Goal: Find contact information: Find contact information

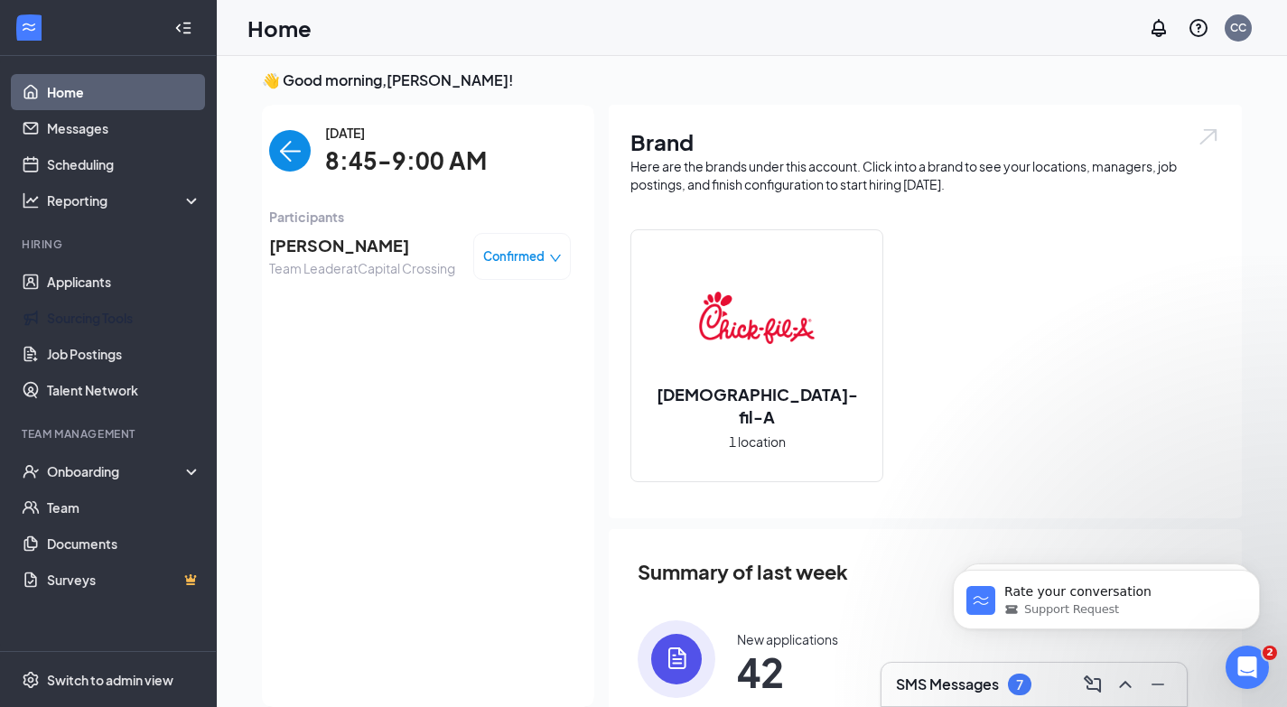
scroll to position [7, 0]
click at [278, 149] on img "back-button" at bounding box center [290, 151] width 42 height 42
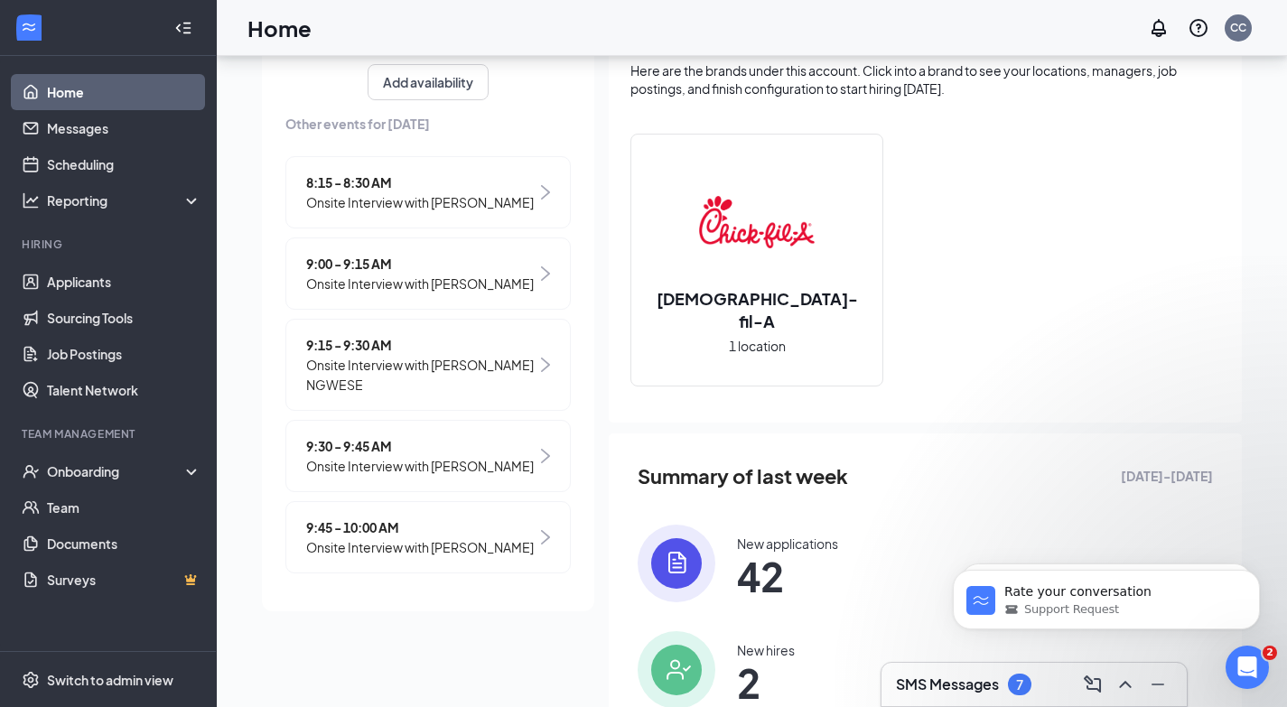
scroll to position [119, 0]
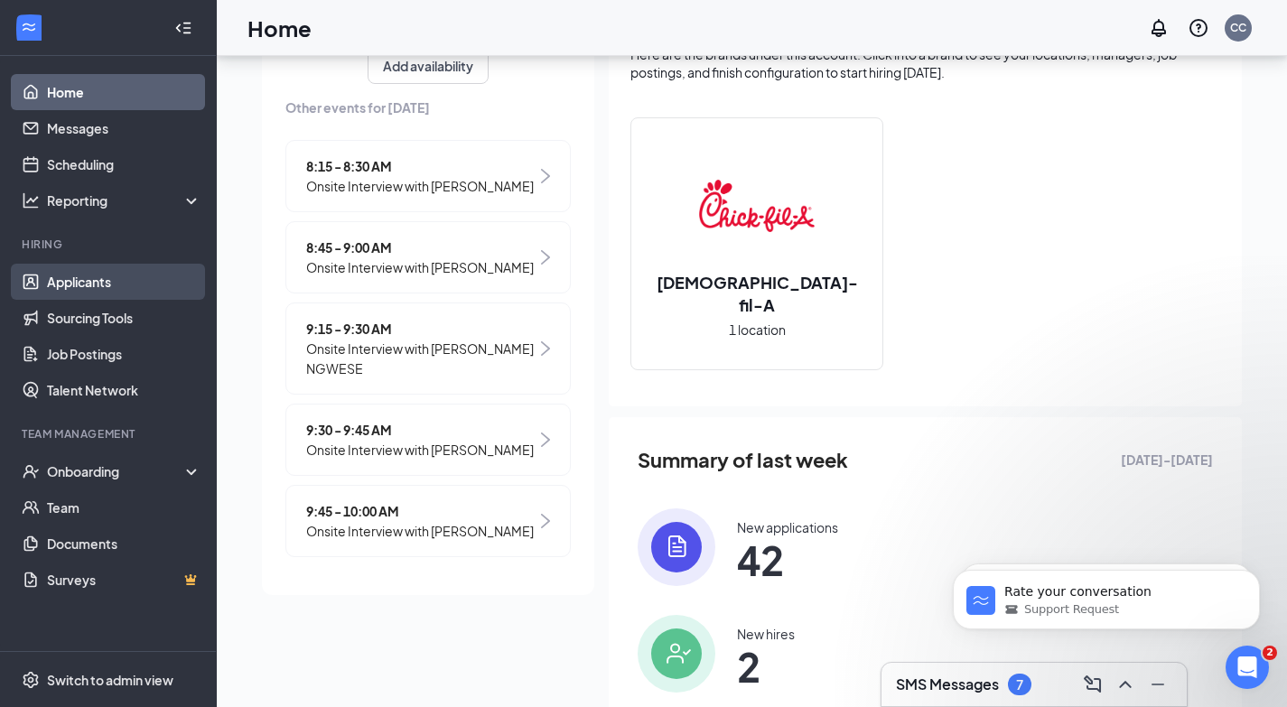
click at [116, 264] on link "Applicants" at bounding box center [124, 282] width 154 height 36
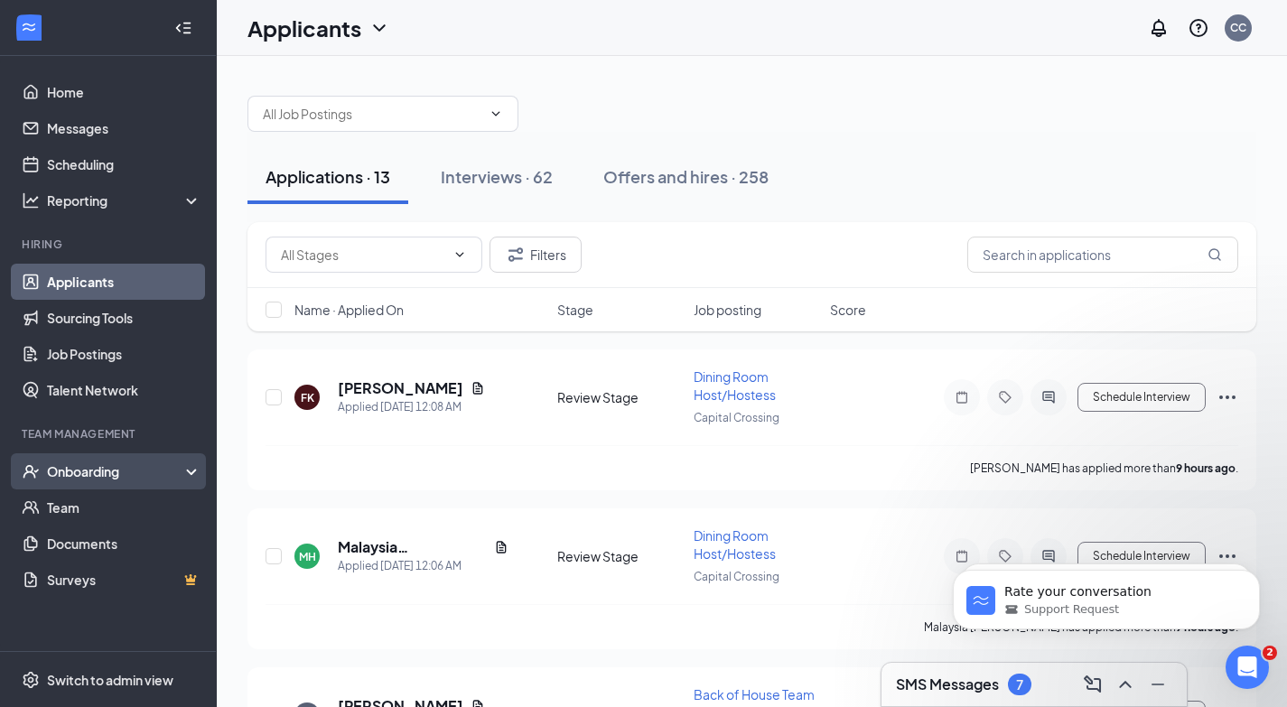
click at [99, 471] on div "Onboarding" at bounding box center [116, 472] width 139 height 18
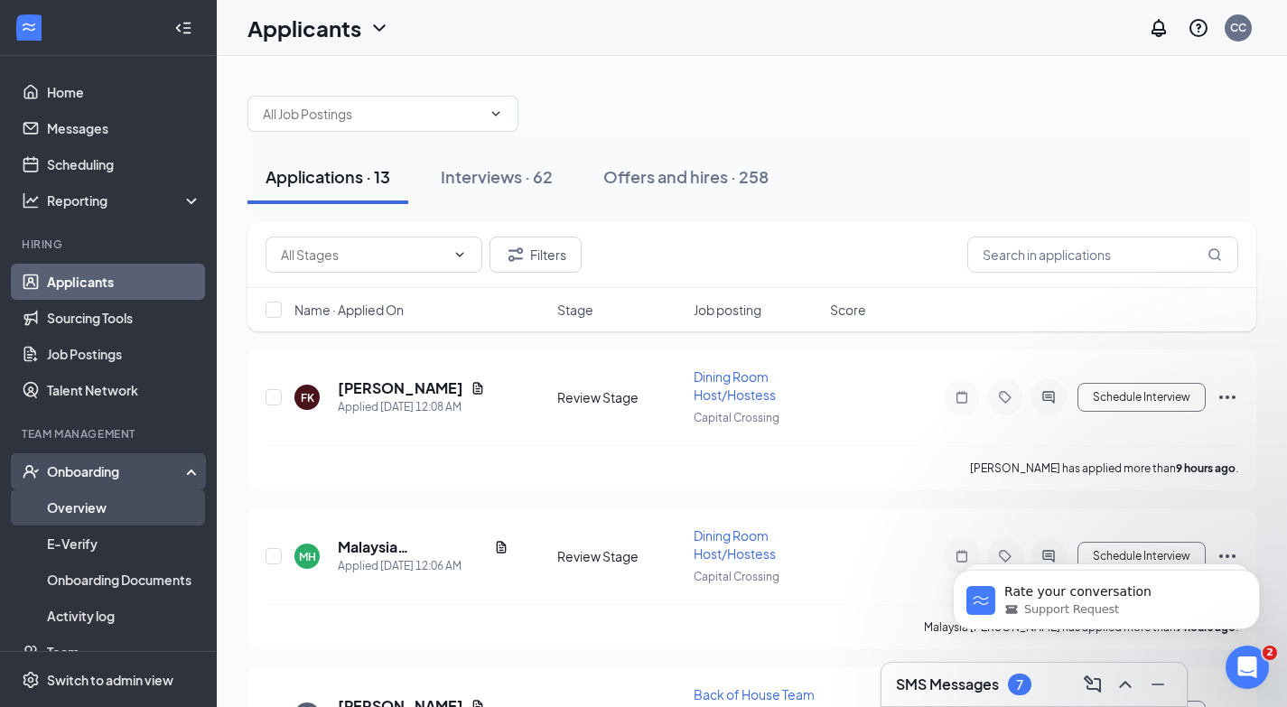
click at [101, 510] on link "Overview" at bounding box center [124, 508] width 154 height 36
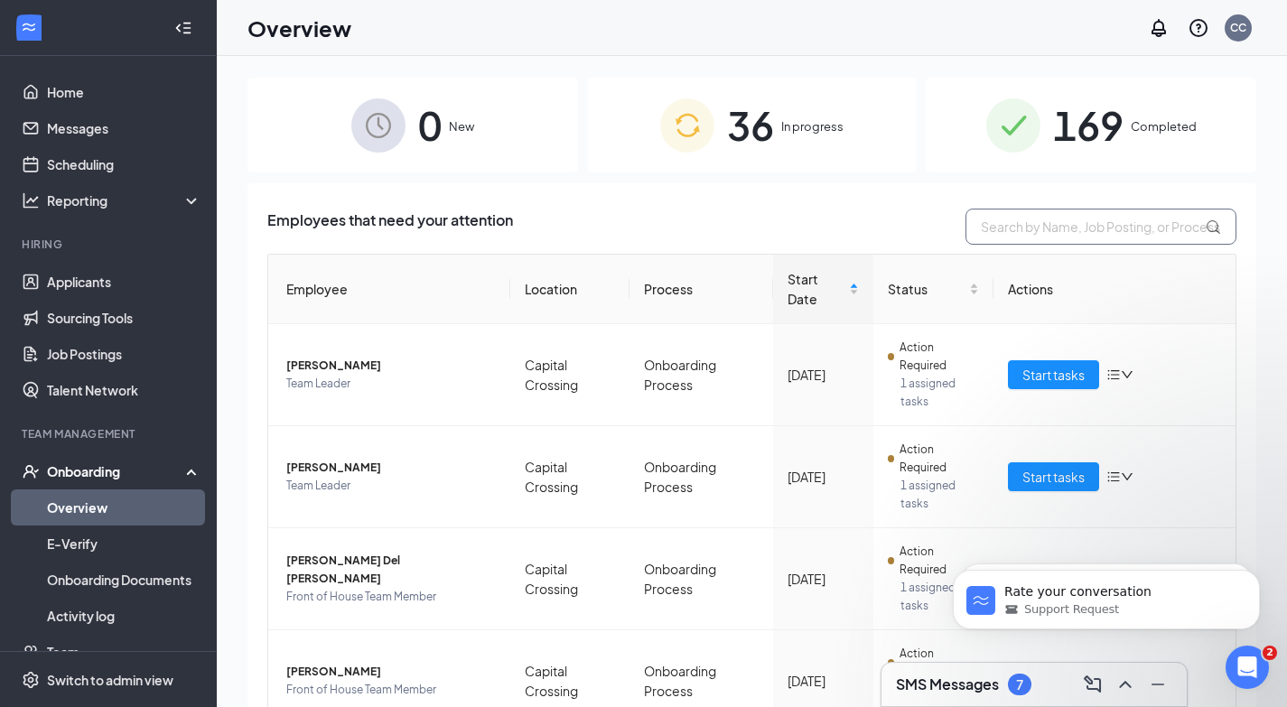
click at [1032, 223] on input "text" at bounding box center [1101, 227] width 271 height 36
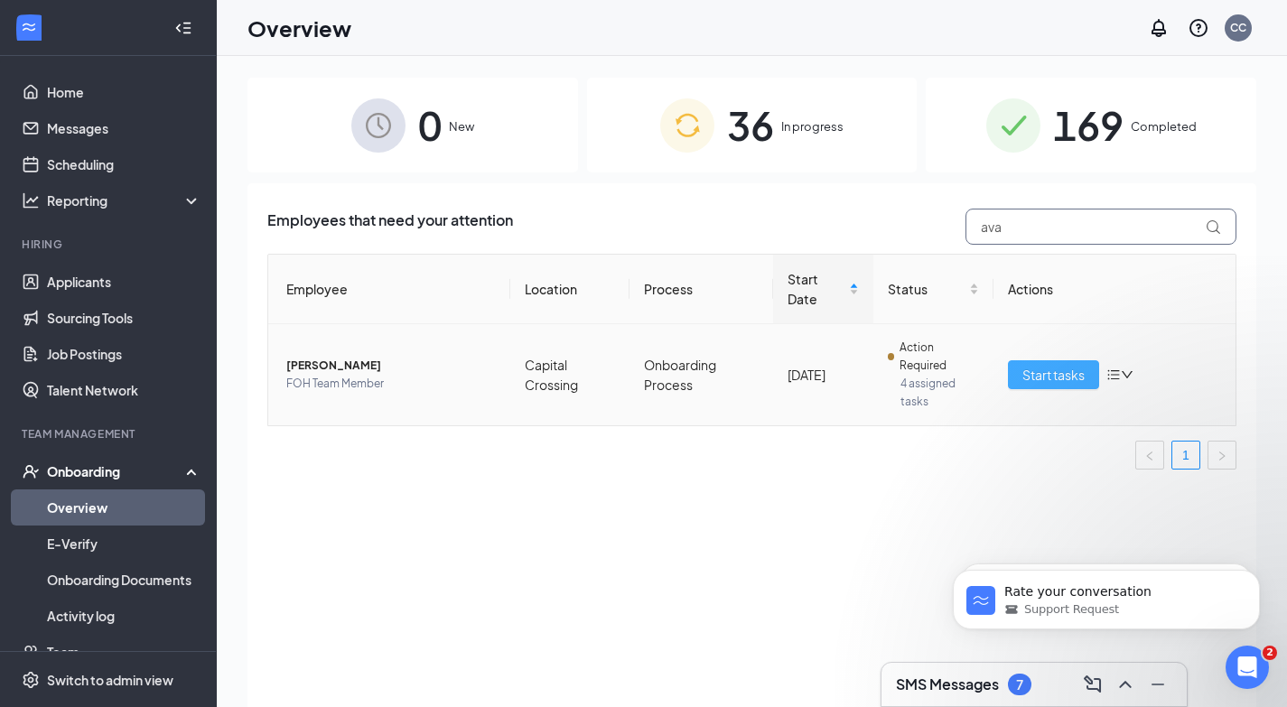
type input "ava"
click at [1061, 382] on span "Start tasks" at bounding box center [1054, 375] width 62 height 20
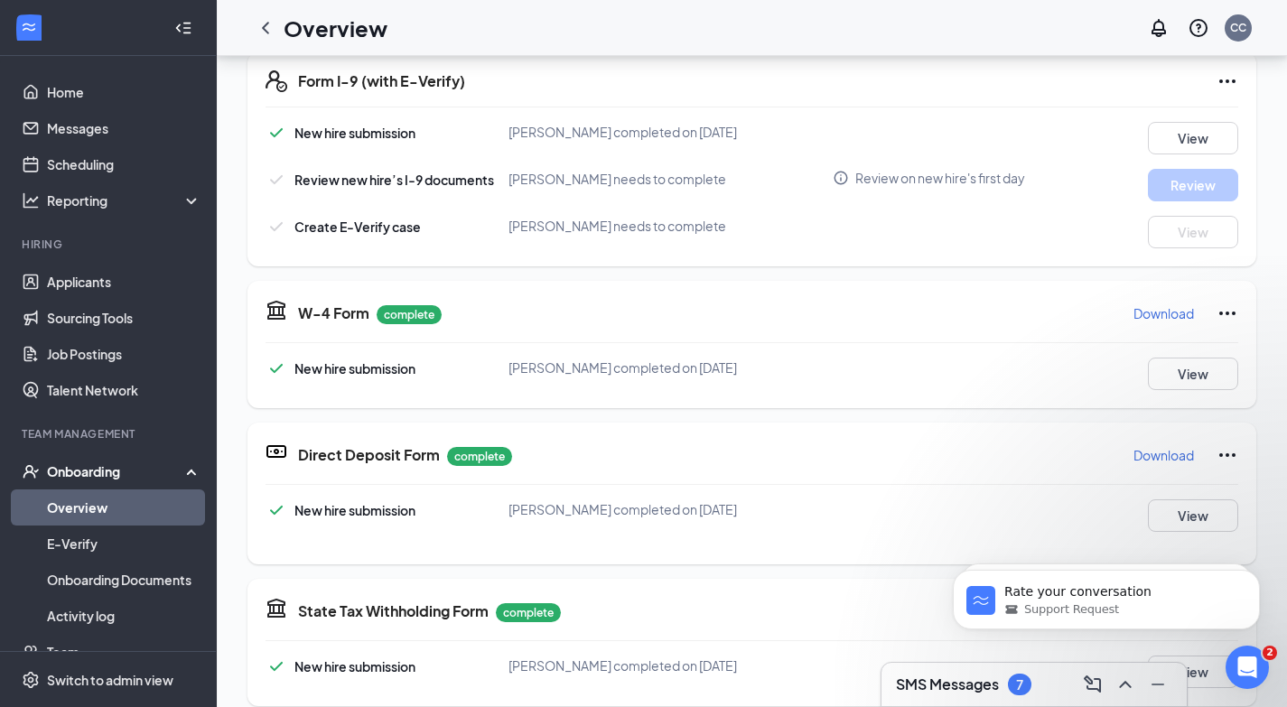
scroll to position [2, 0]
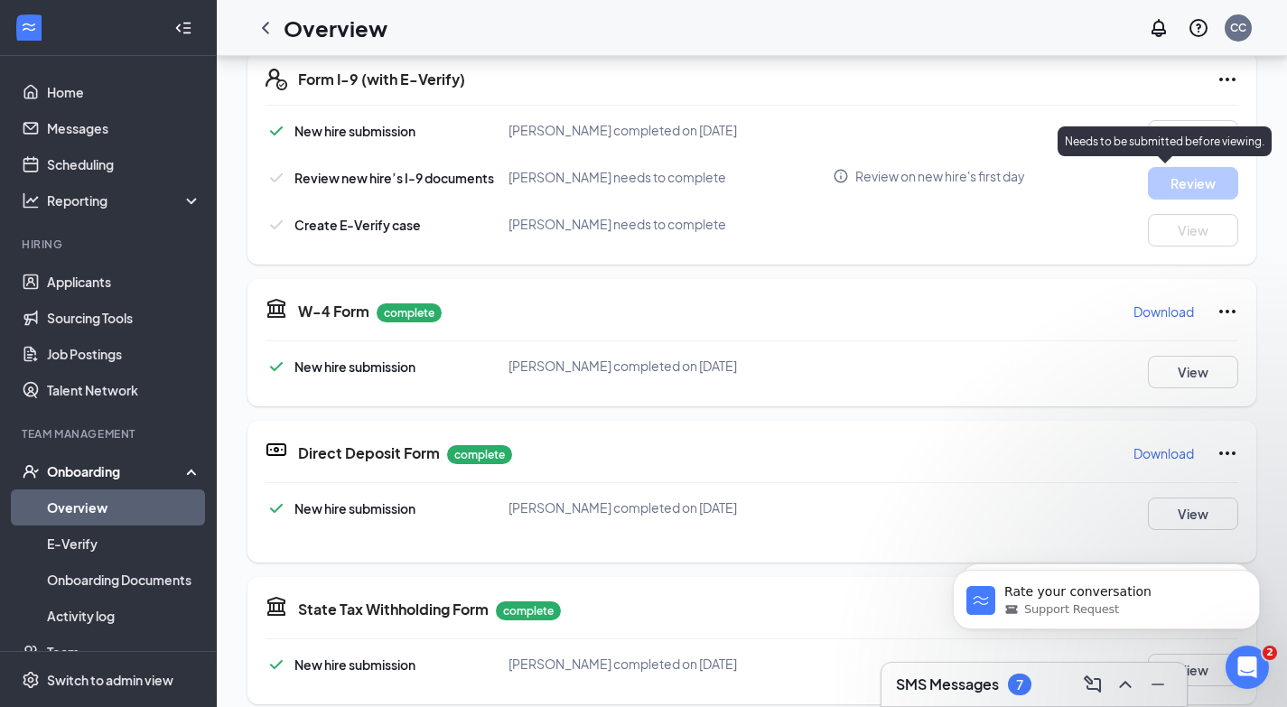
click at [1164, 129] on div "Needs to be submitted before viewing." at bounding box center [1165, 141] width 214 height 30
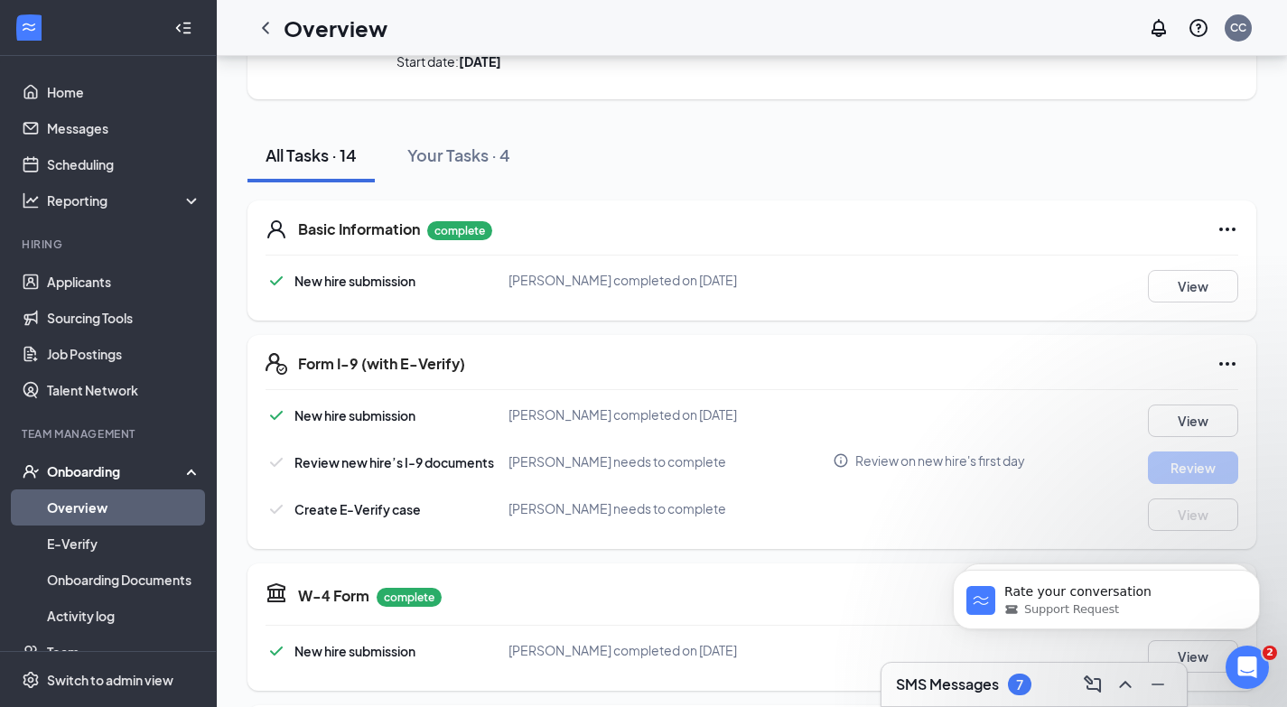
scroll to position [0, 0]
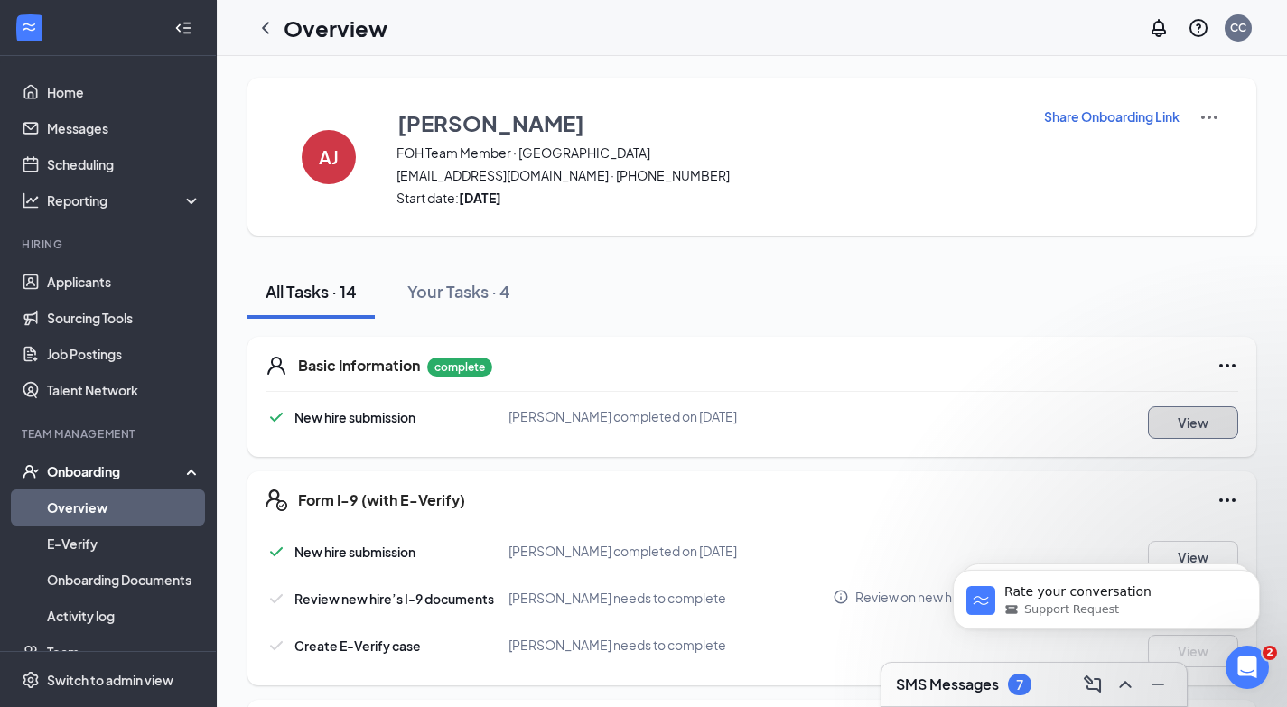
click at [1167, 416] on button "View" at bounding box center [1193, 423] width 90 height 33
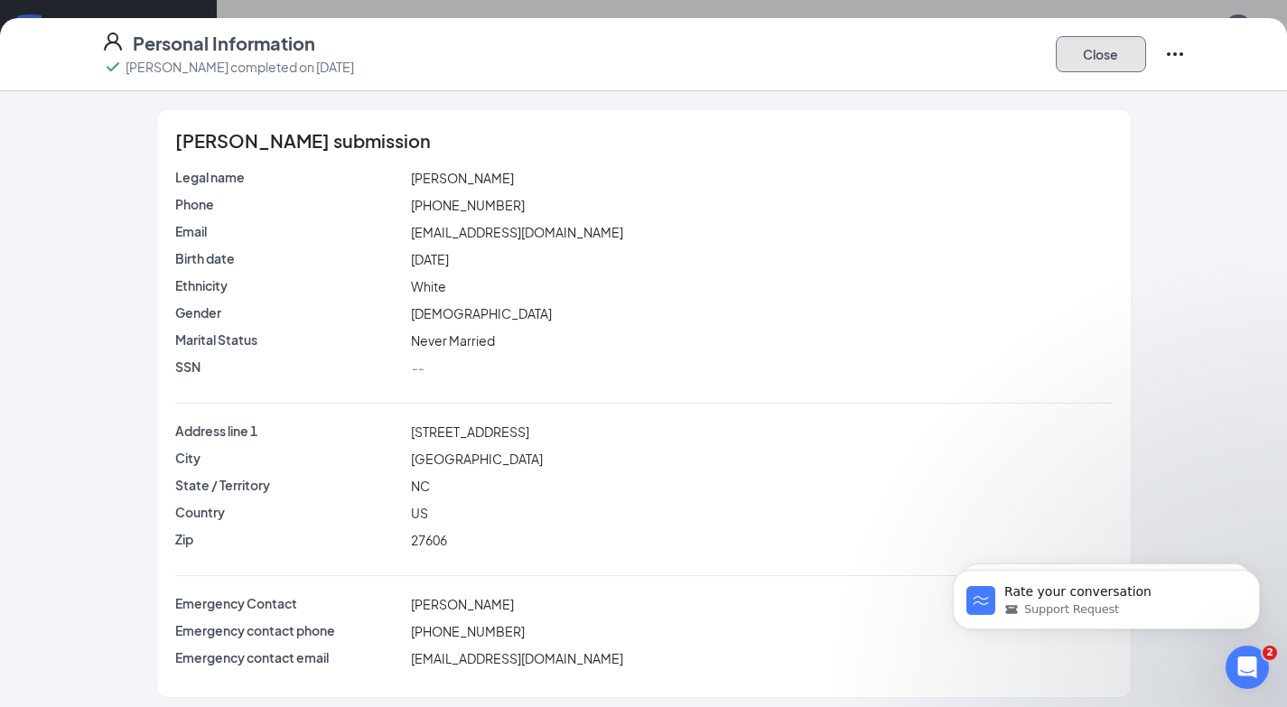
click at [1107, 61] on button "Close" at bounding box center [1101, 54] width 90 height 36
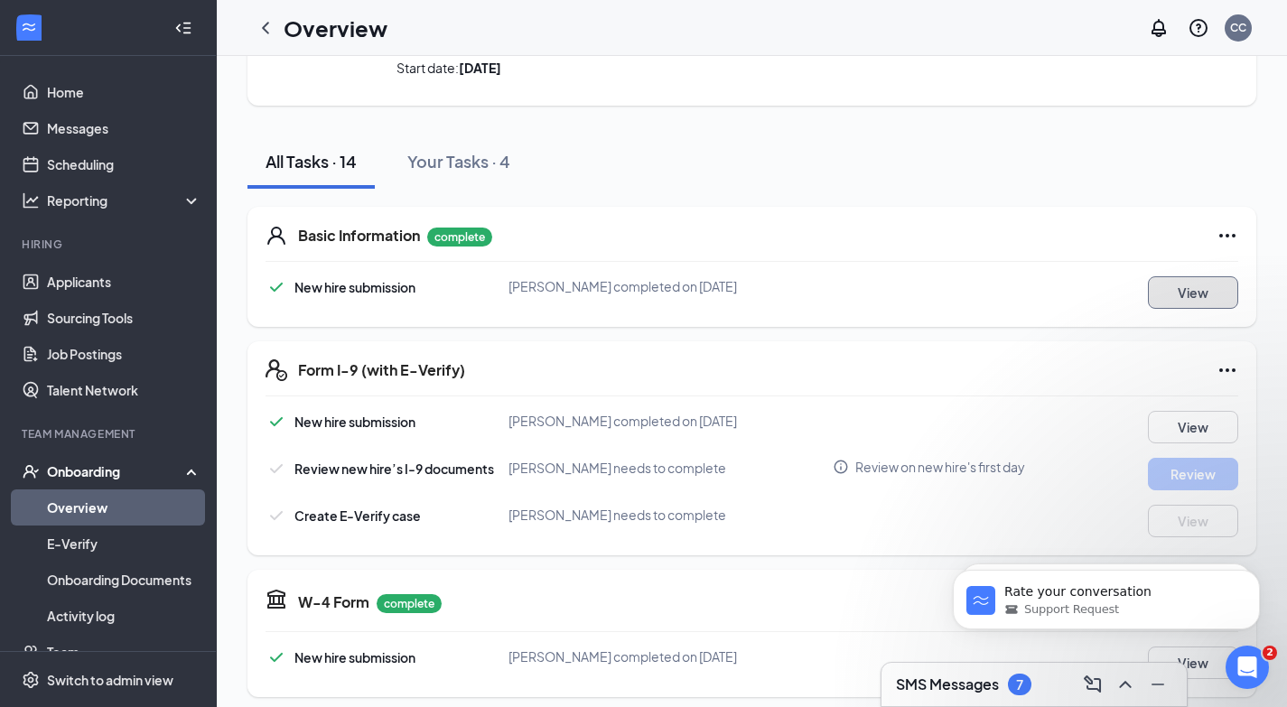
scroll to position [134, 0]
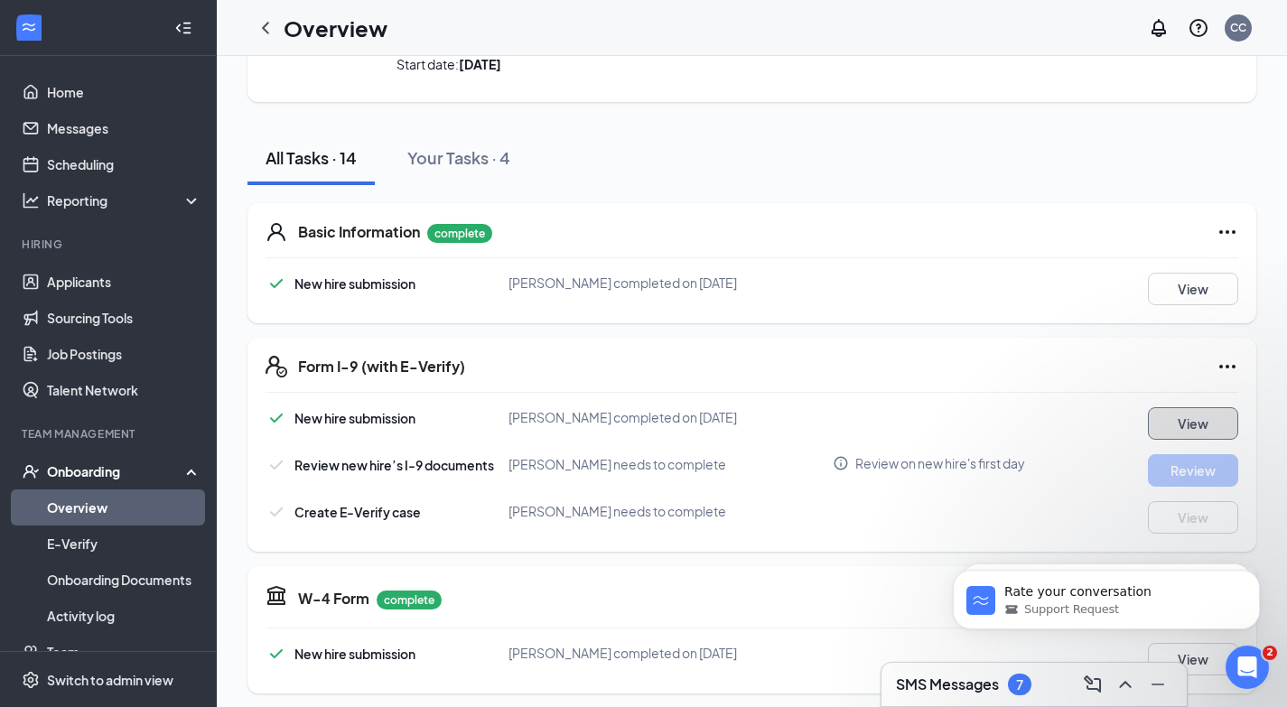
click at [1148, 427] on button "View" at bounding box center [1193, 423] width 90 height 33
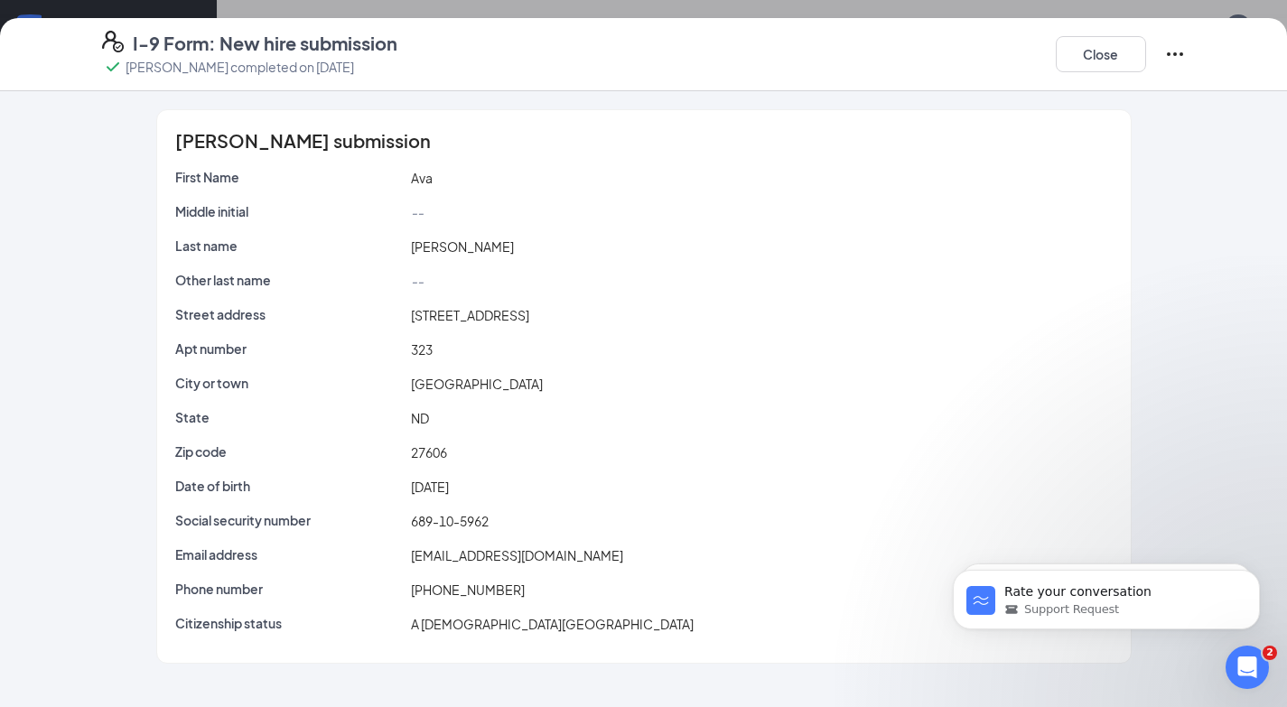
scroll to position [1012, 0]
click at [1102, 84] on div "I-9 Form: New hire submission [PERSON_NAME] completed on [DATE] Close" at bounding box center [643, 54] width 1287 height 73
click at [1102, 57] on button "Close" at bounding box center [1101, 54] width 90 height 36
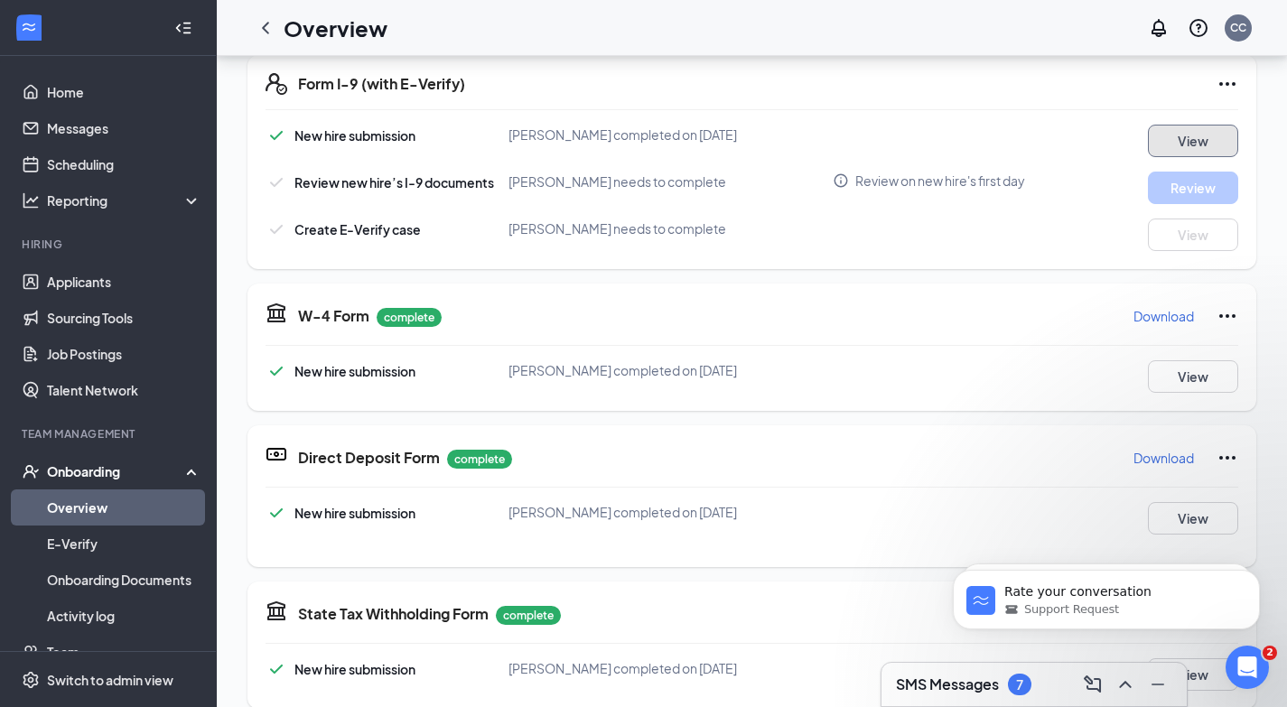
scroll to position [354, 0]
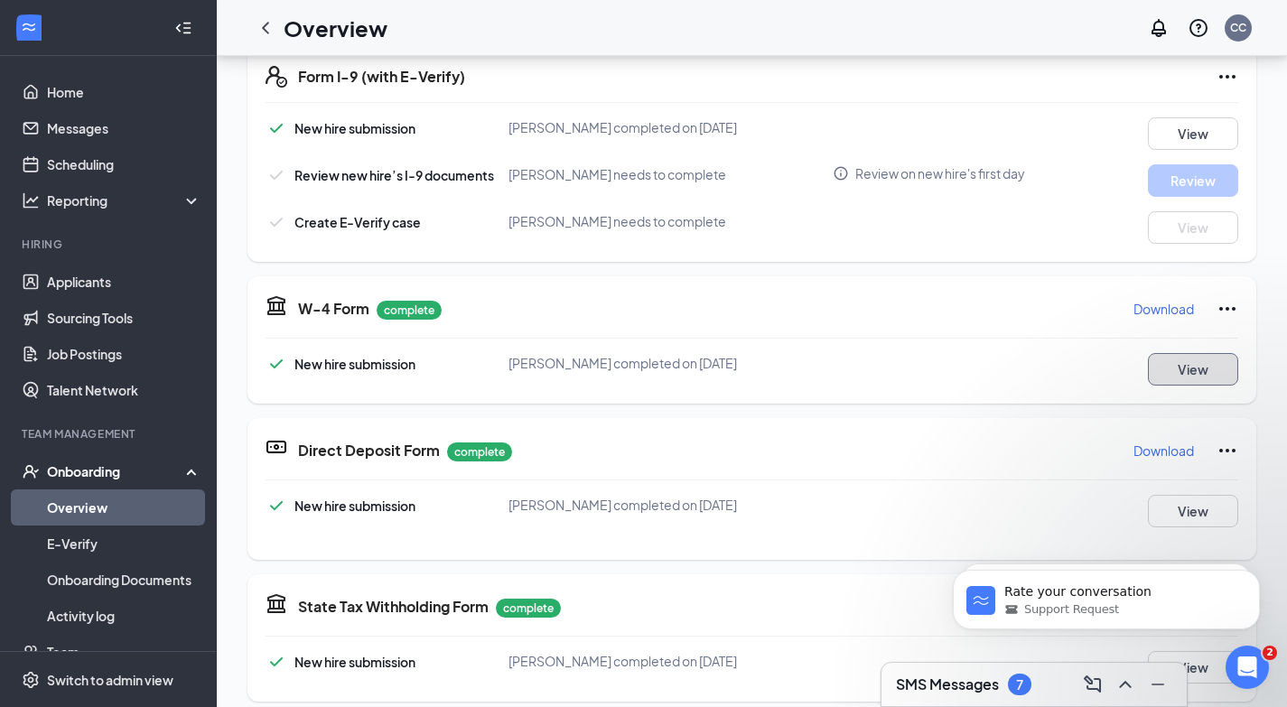
click at [1186, 373] on button "View" at bounding box center [1193, 369] width 90 height 33
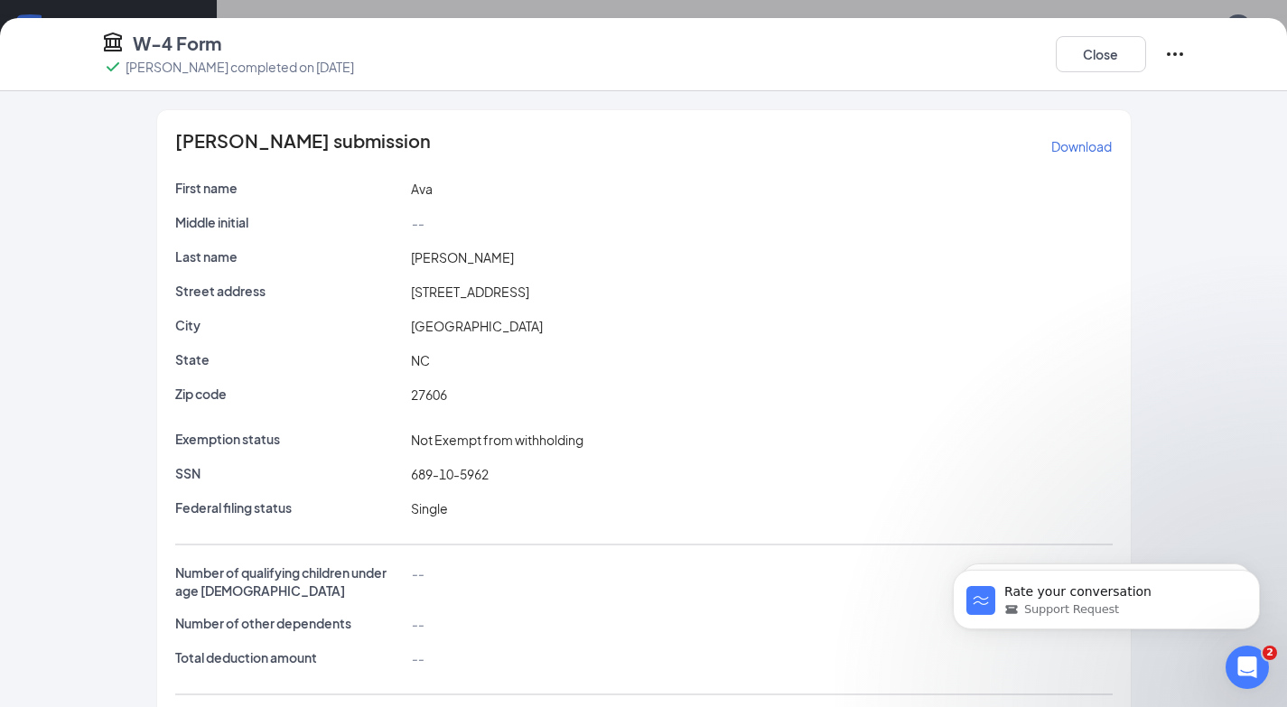
scroll to position [143, 0]
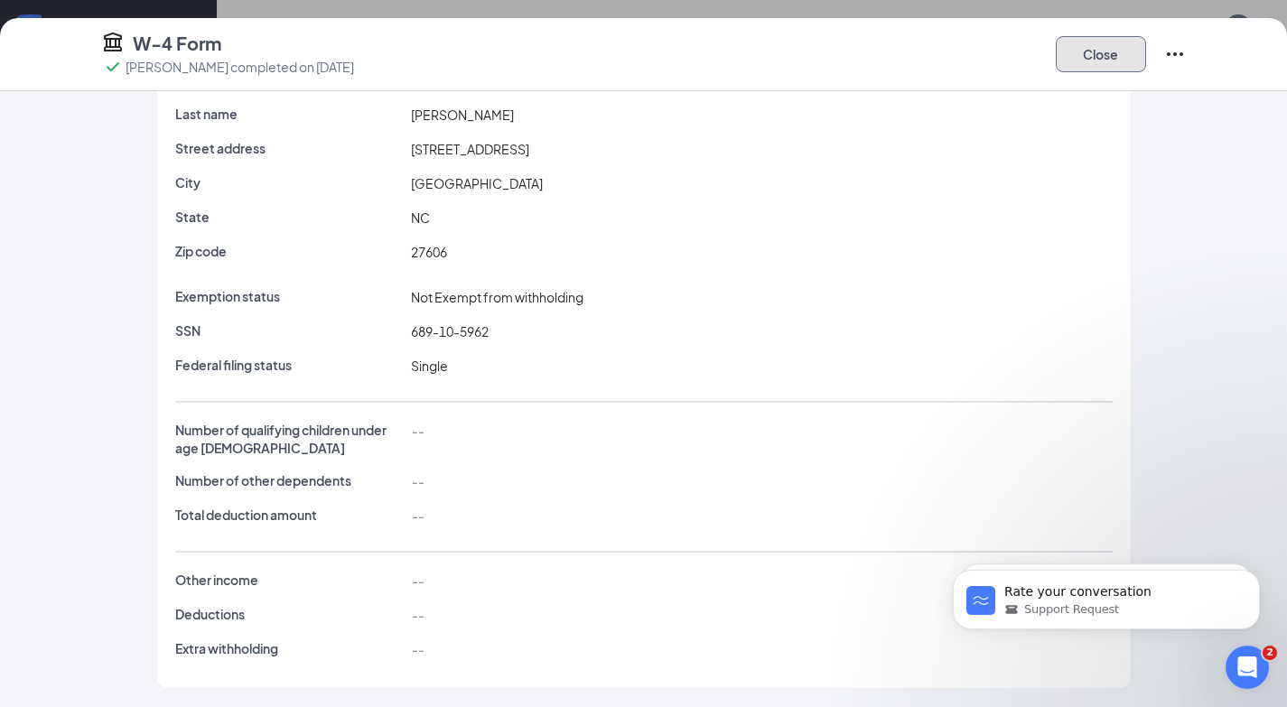
click at [1117, 59] on button "Close" at bounding box center [1101, 54] width 90 height 36
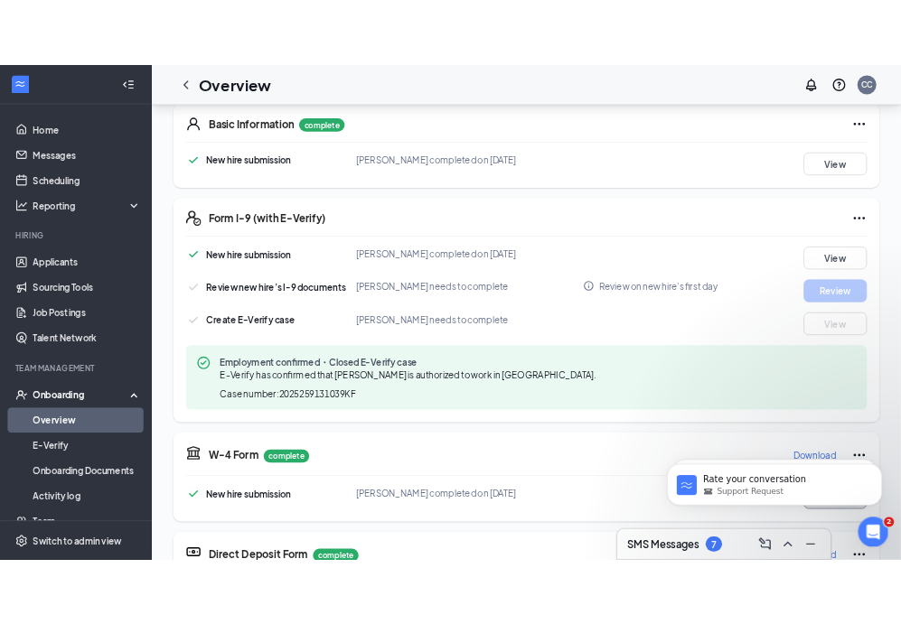
scroll to position [0, 0]
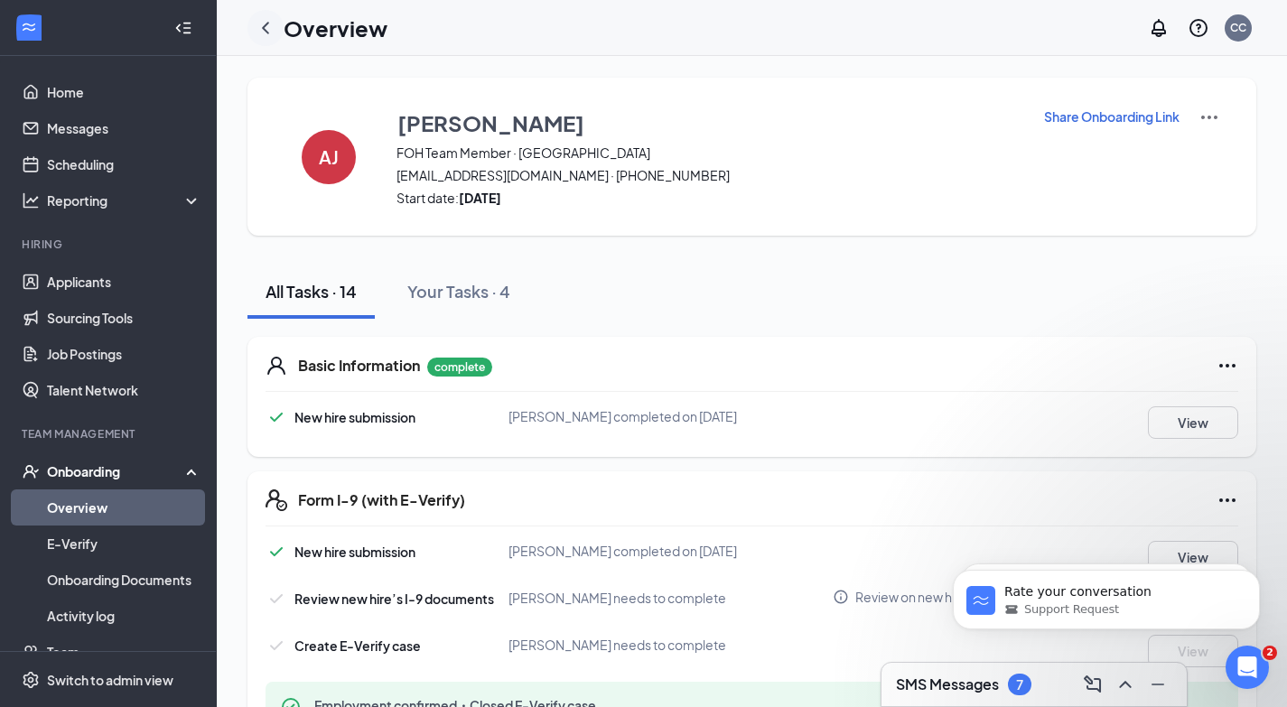
click at [263, 22] on icon "ChevronLeft" at bounding box center [266, 28] width 22 height 22
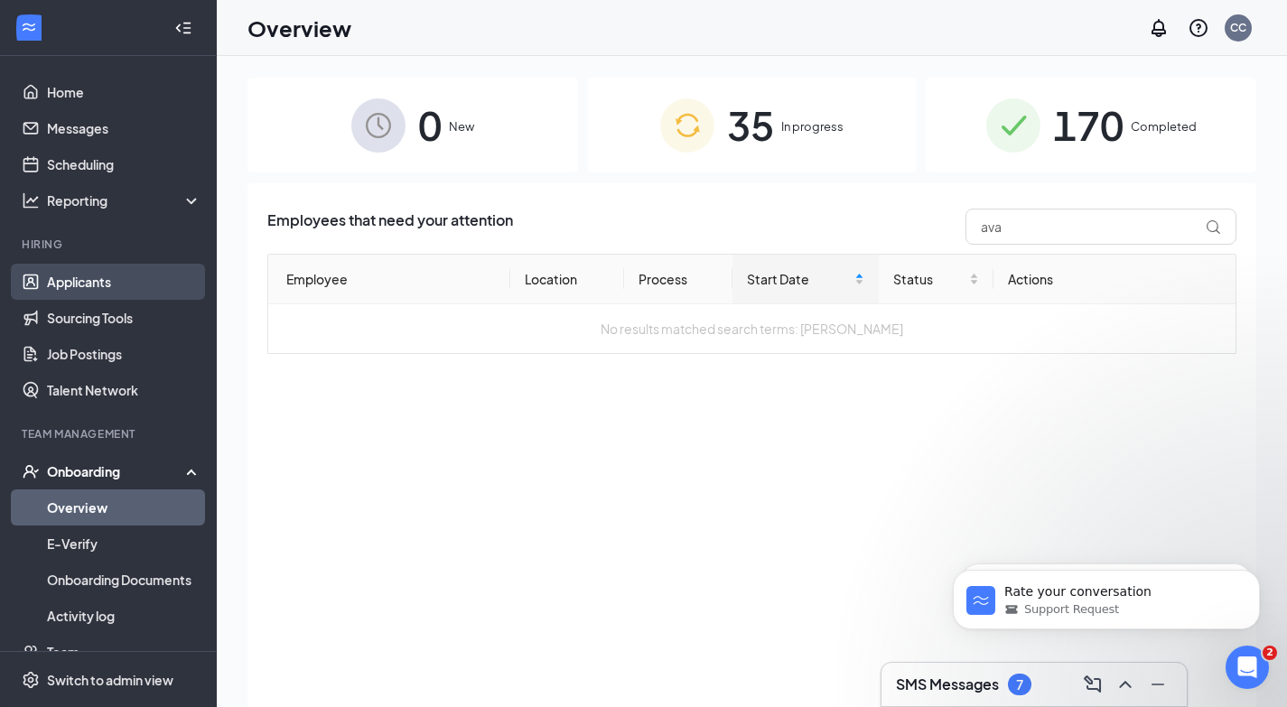
click at [136, 268] on link "Applicants" at bounding box center [124, 282] width 154 height 36
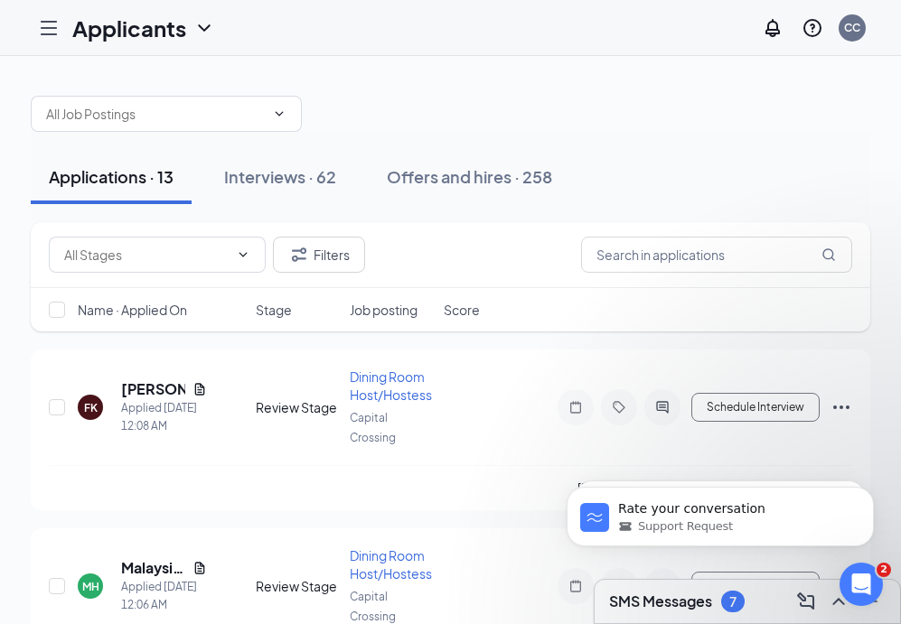
click at [49, 32] on icon "Hamburger" at bounding box center [49, 28] width 22 height 22
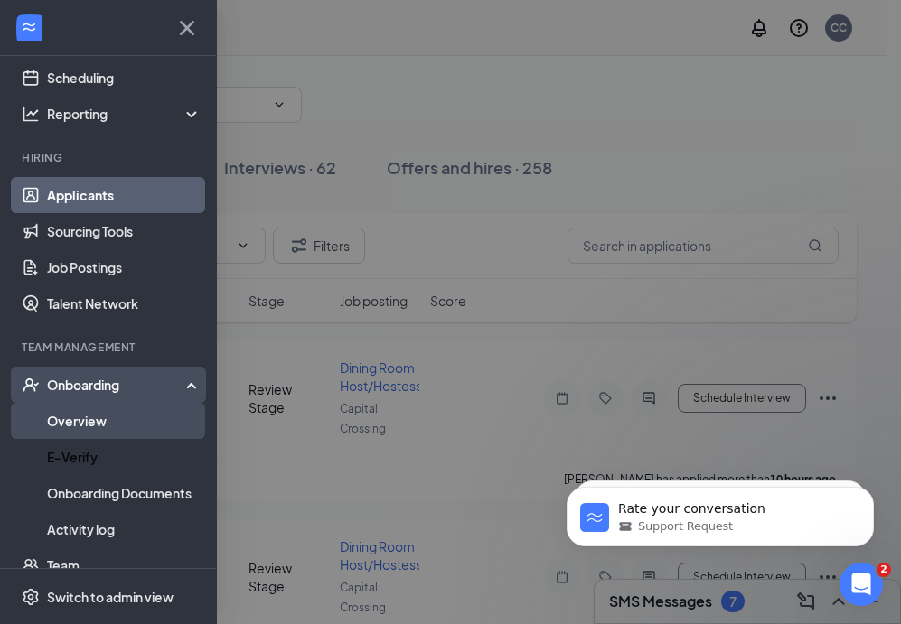
scroll to position [94, 0]
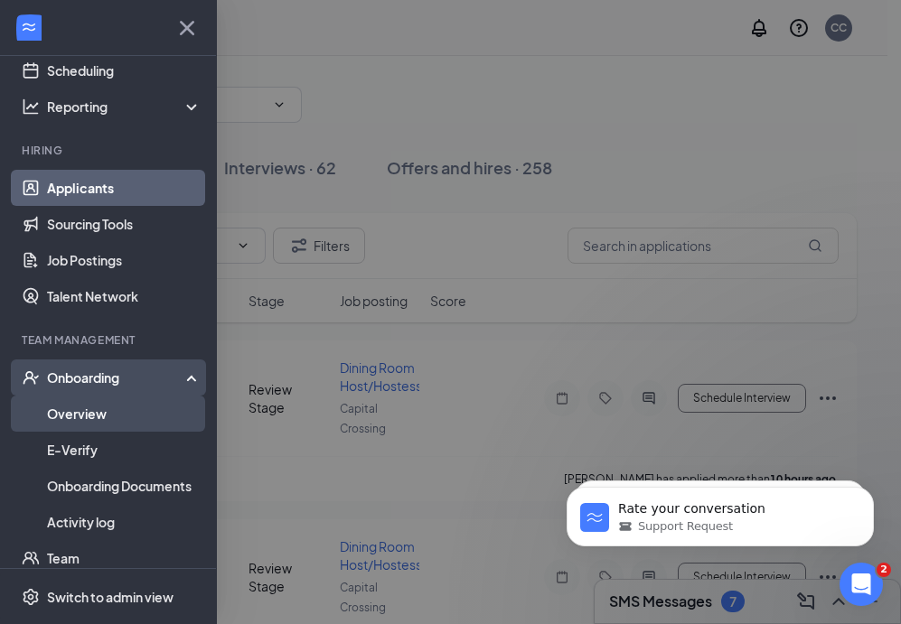
click at [107, 422] on link "Overview" at bounding box center [124, 414] width 154 height 36
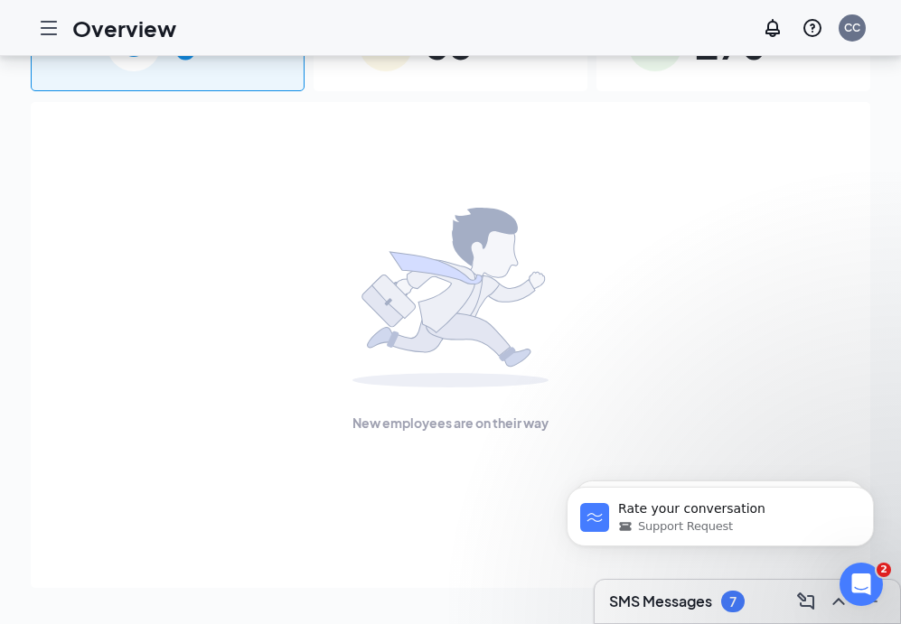
scroll to position [79, 0]
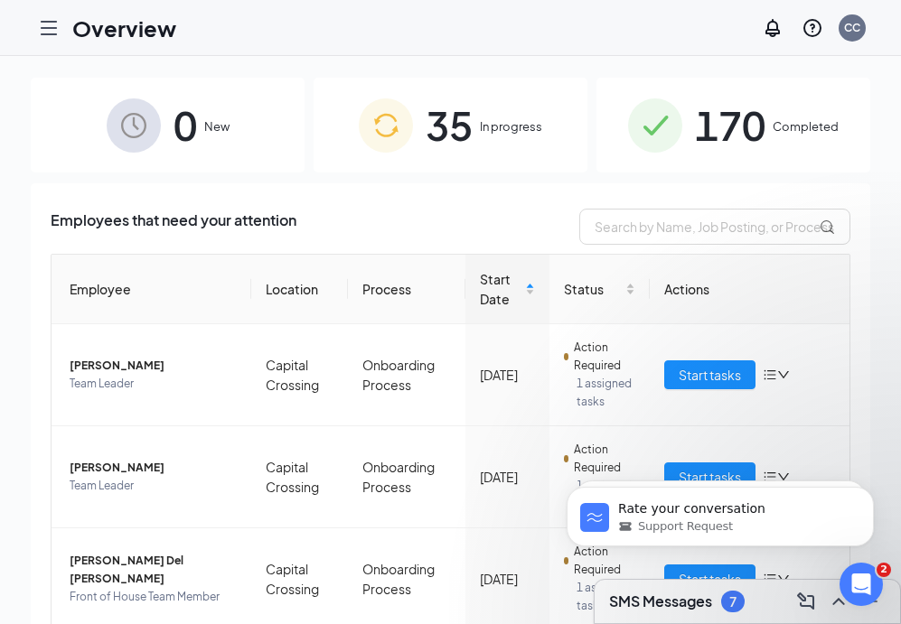
click at [53, 33] on icon "Hamburger" at bounding box center [49, 28] width 14 height 13
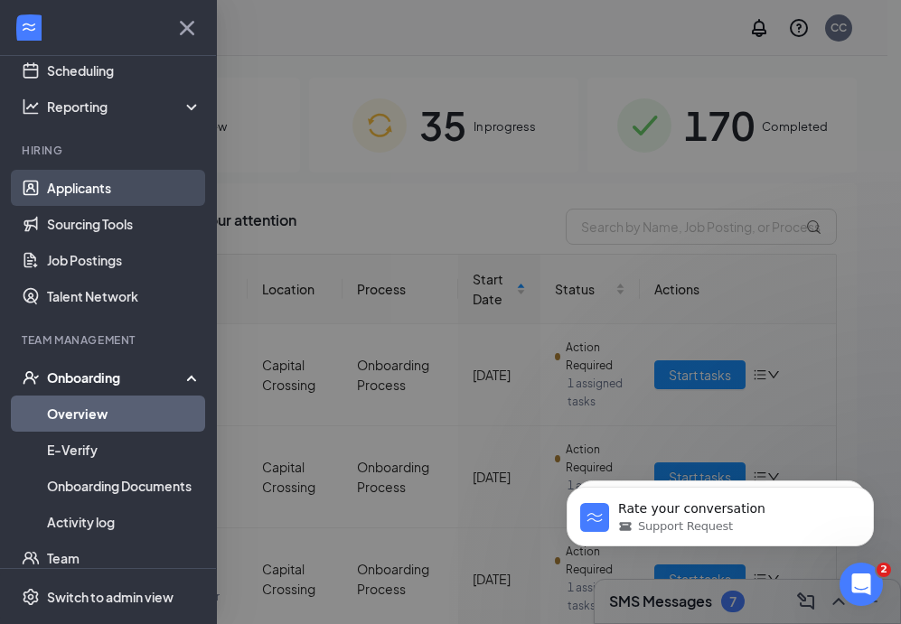
click at [99, 182] on link "Applicants" at bounding box center [124, 188] width 154 height 36
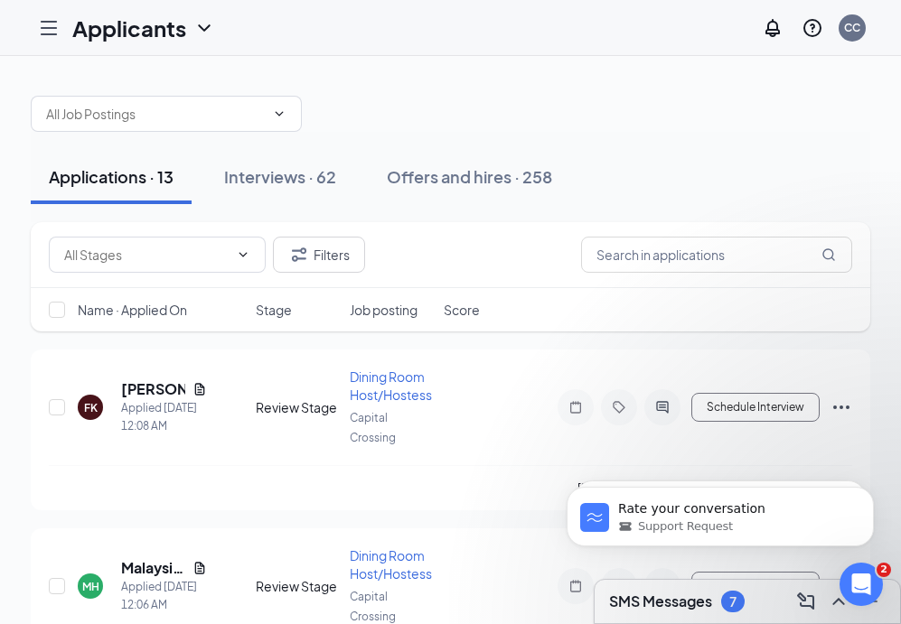
click at [51, 15] on div at bounding box center [49, 28] width 36 height 36
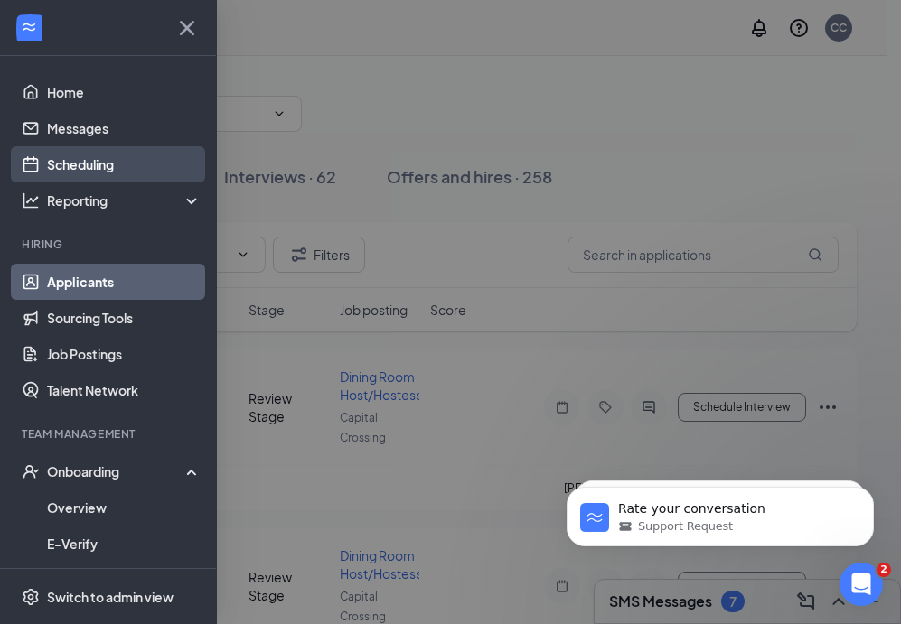
click at [108, 160] on link "Scheduling" at bounding box center [124, 164] width 154 height 36
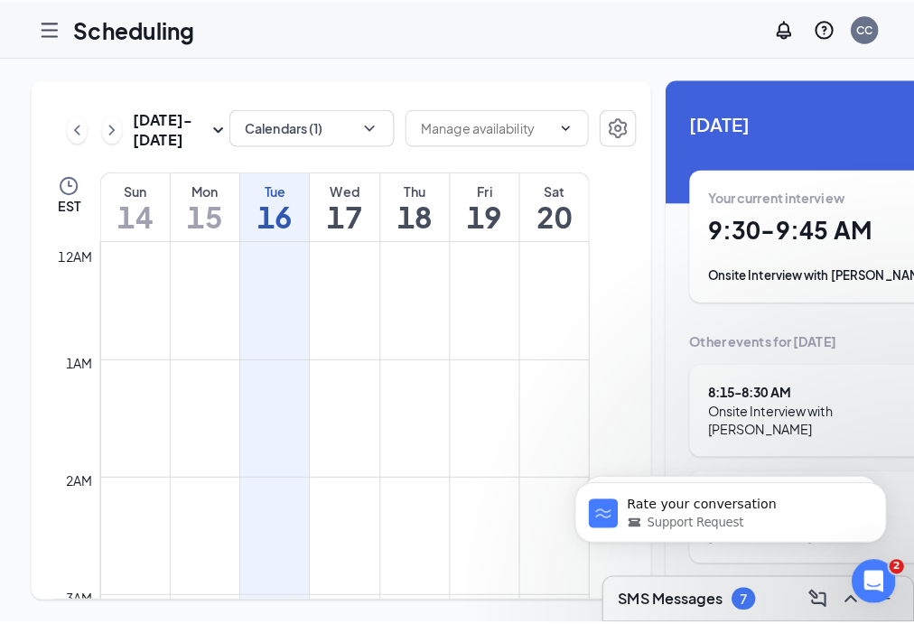
scroll to position [888, 0]
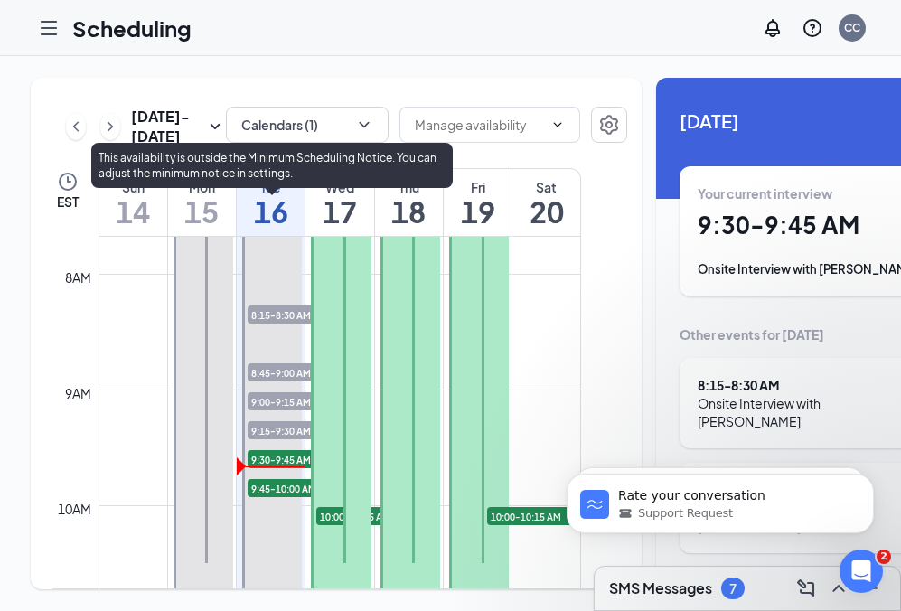
click at [271, 497] on span "9:45-10:00 AM" at bounding box center [293, 488] width 90 height 18
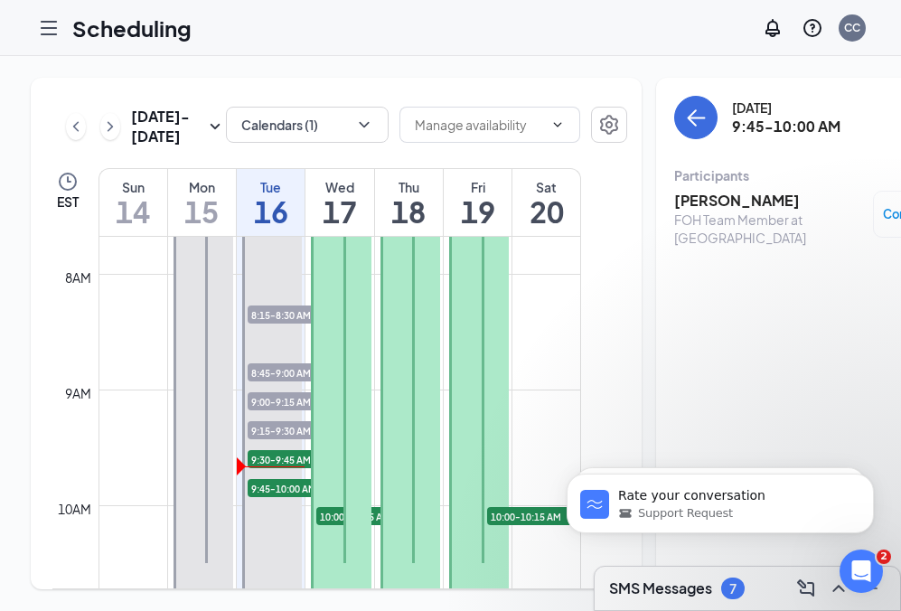
click at [694, 204] on h3 "[PERSON_NAME]" at bounding box center [769, 201] width 190 height 20
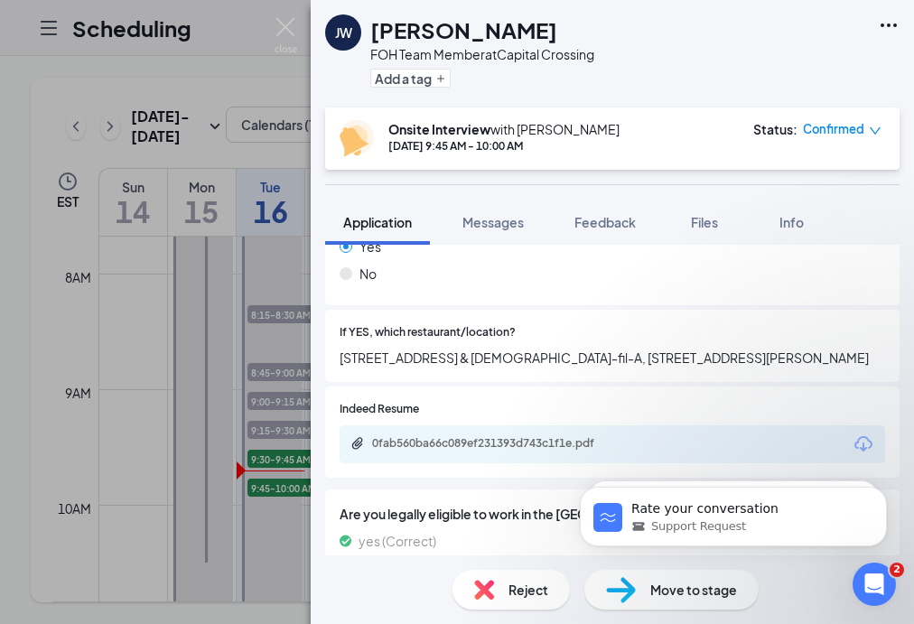
scroll to position [528, 0]
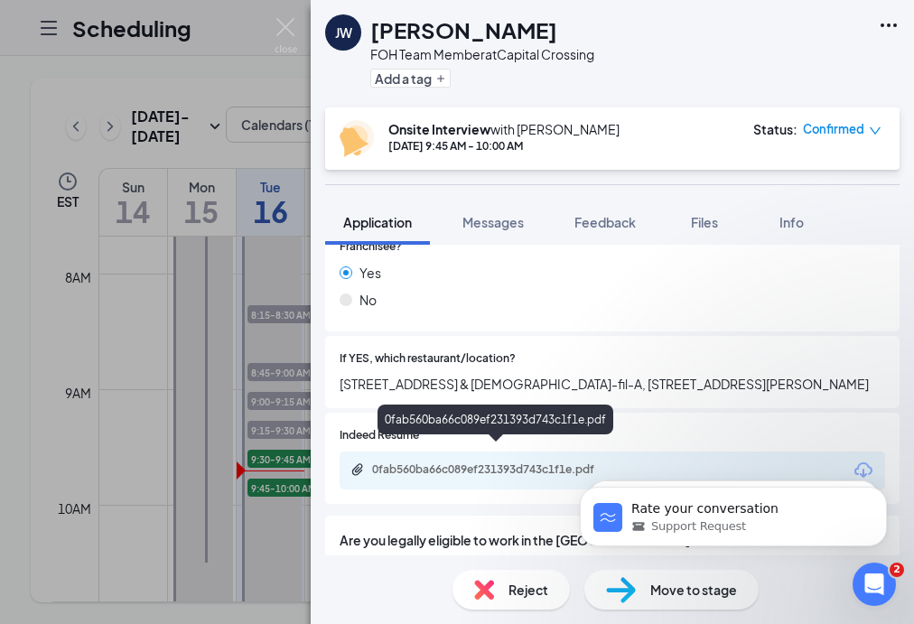
click at [519, 463] on div "0fab560ba66c089ef231393d743c1f1e.pdf" at bounding box center [498, 470] width 253 height 14
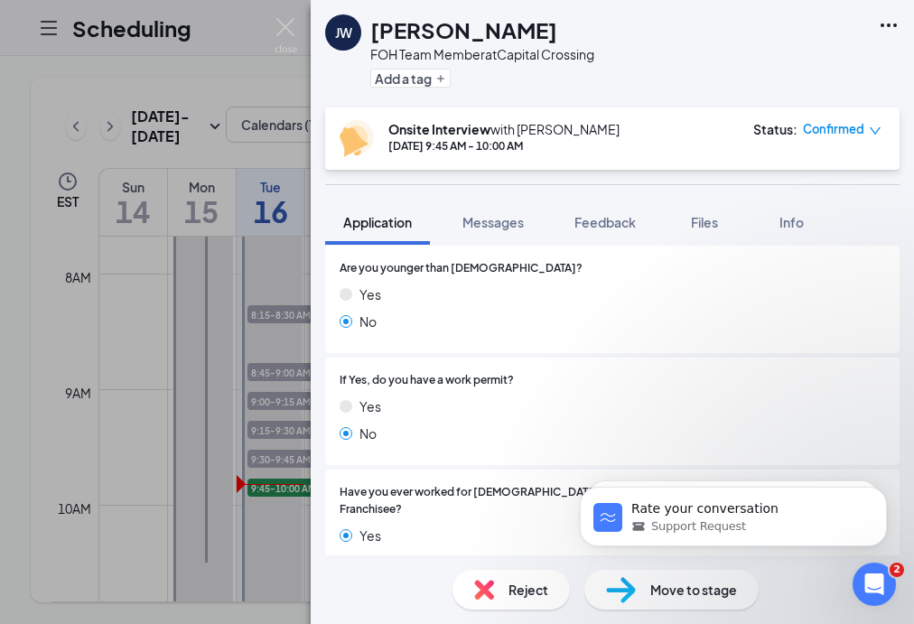
scroll to position [0, 0]
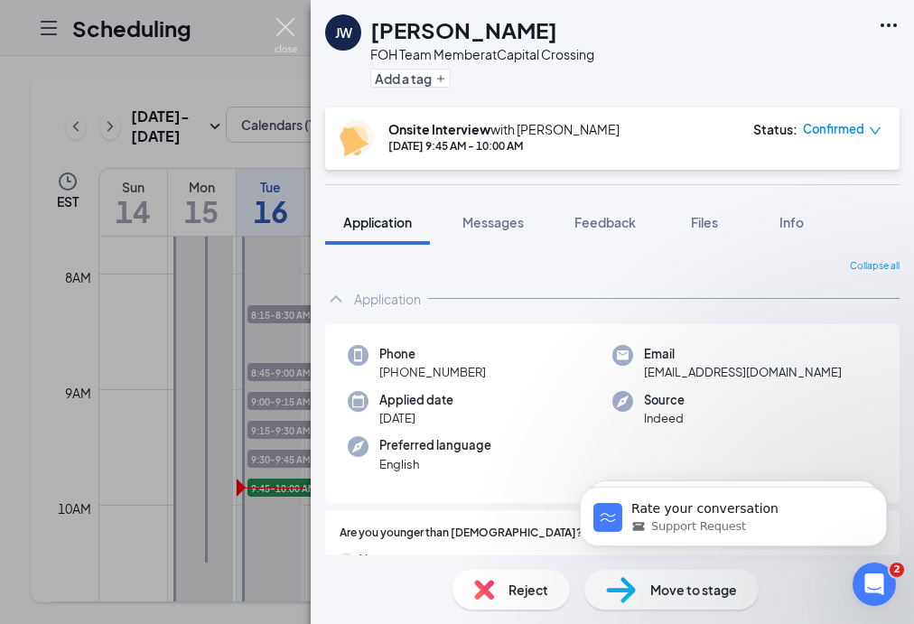
click at [280, 31] on img at bounding box center [286, 35] width 23 height 35
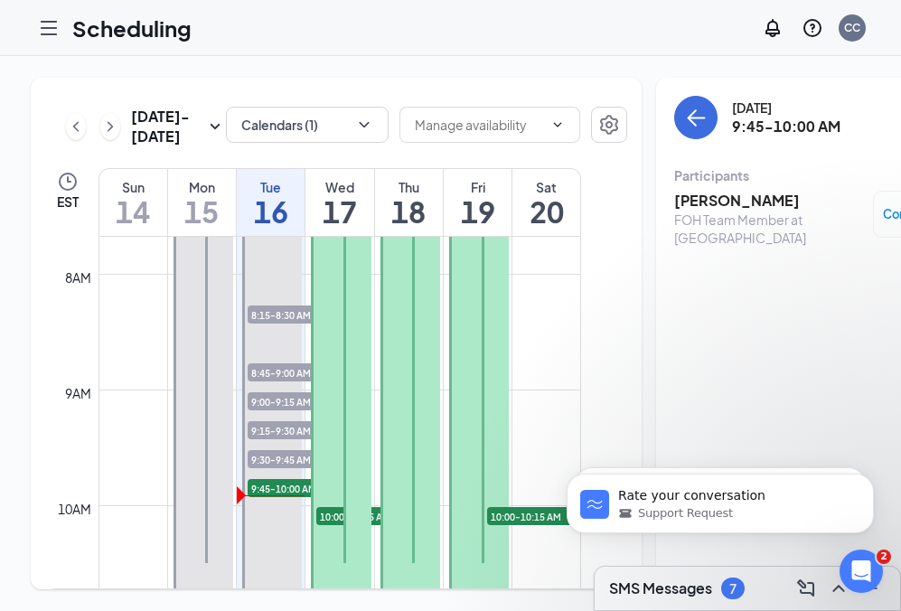
click at [272, 468] on span "9:30-9:45 AM" at bounding box center [293, 459] width 90 height 18
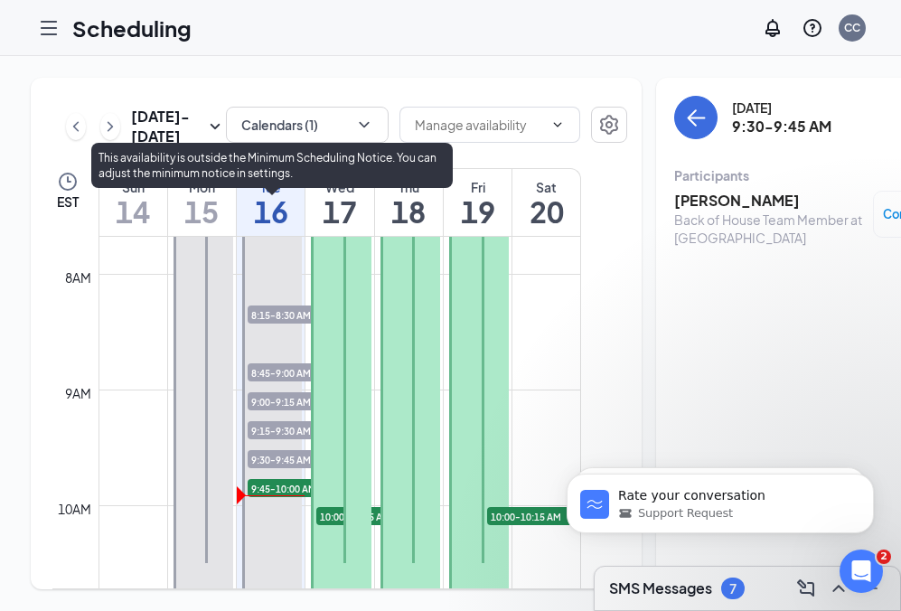
click at [276, 470] on div "9:30-9:45 AM 1" at bounding box center [293, 459] width 94 height 22
click at [266, 439] on span "9:15-9:30 AM" at bounding box center [293, 430] width 90 height 18
click at [287, 410] on span "9:00-9:15 AM" at bounding box center [293, 401] width 90 height 18
click at [291, 381] on span "8:45-9:00 AM" at bounding box center [293, 372] width 90 height 18
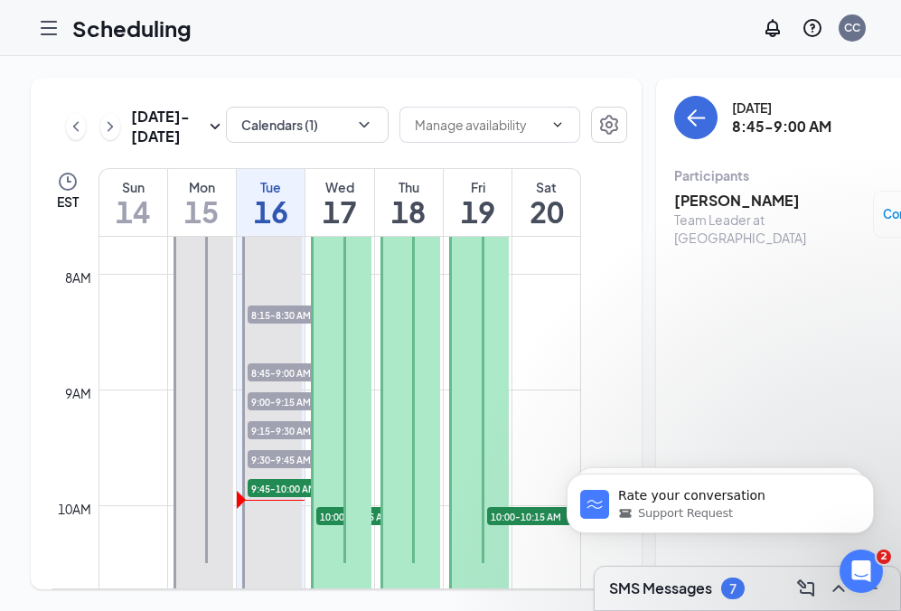
click at [712, 201] on h3 "[PERSON_NAME]" at bounding box center [769, 201] width 190 height 20
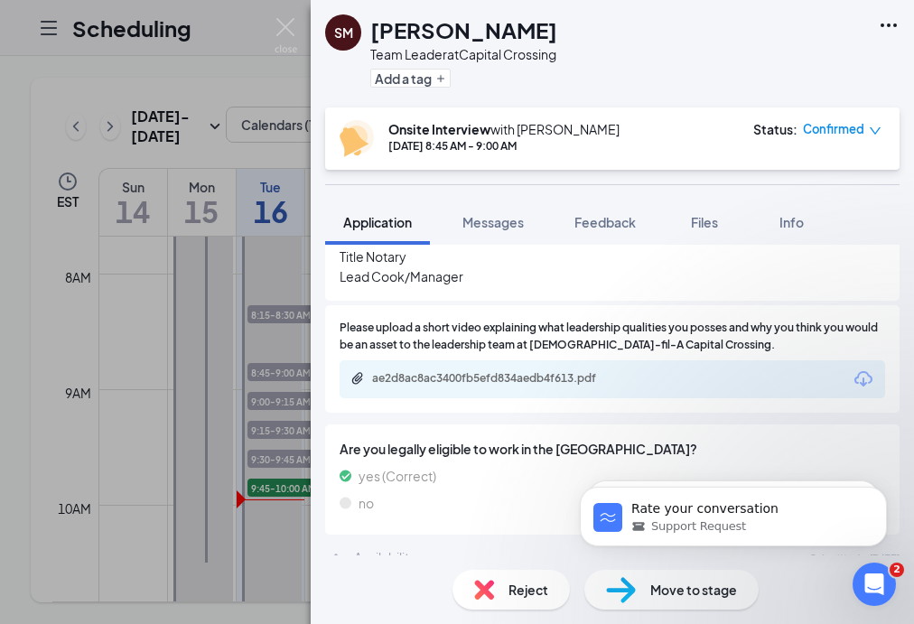
scroll to position [749, 0]
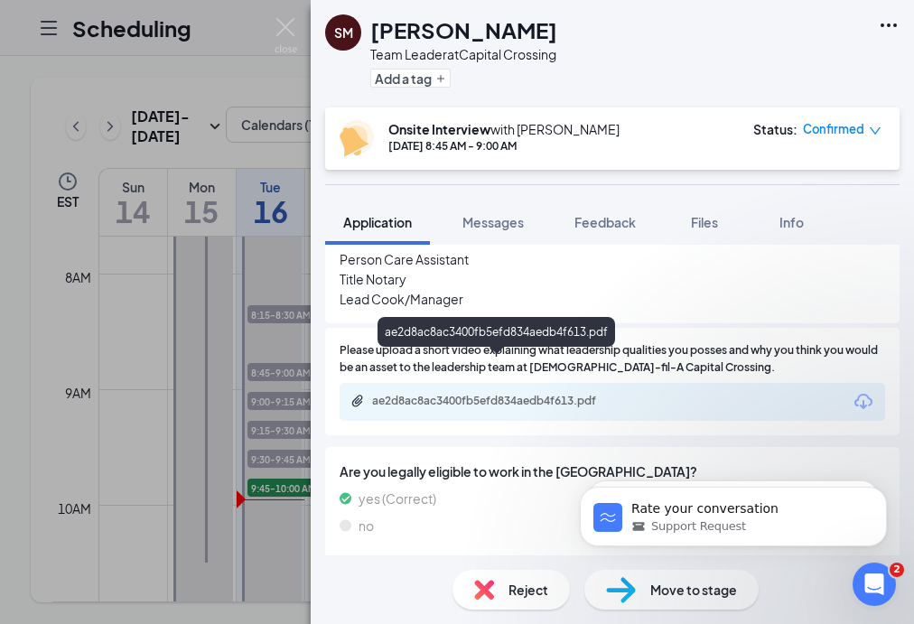
click at [577, 394] on div "ae2d8ac8ac3400fb5efd834aedb4f613.pdf" at bounding box center [498, 401] width 253 height 14
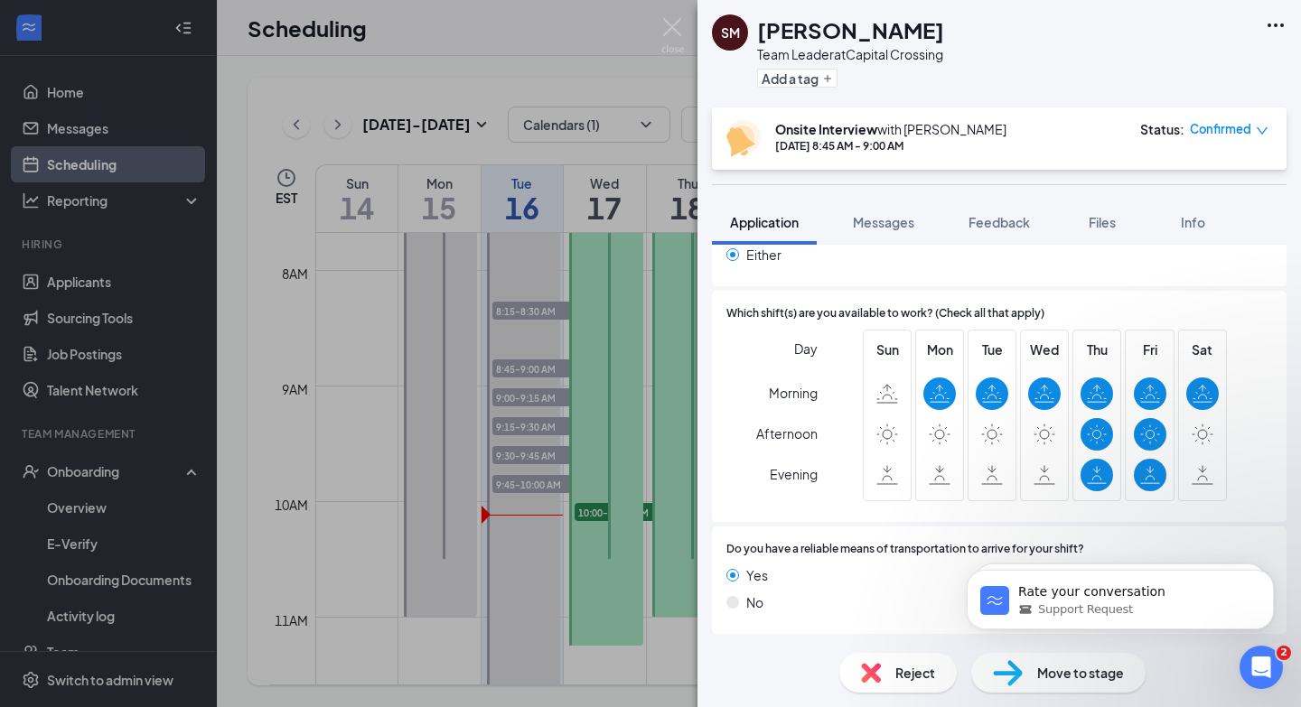
scroll to position [1229, 0]
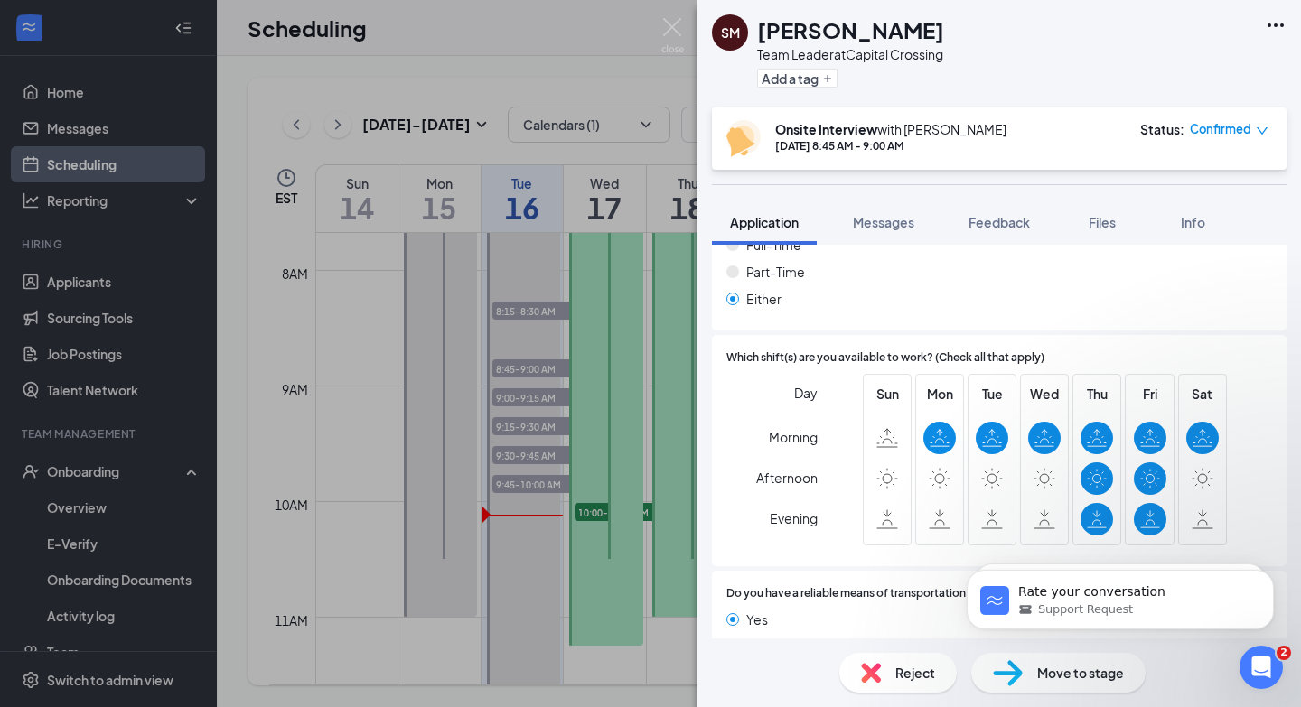
drag, startPoint x: 566, startPoint y: 117, endPoint x: 584, endPoint y: 103, distance: 21.9
click at [566, 117] on div "SM [PERSON_NAME] Team Leader at [GEOGRAPHIC_DATA] Add a tag Onsite Interview wi…" at bounding box center [650, 353] width 1301 height 707
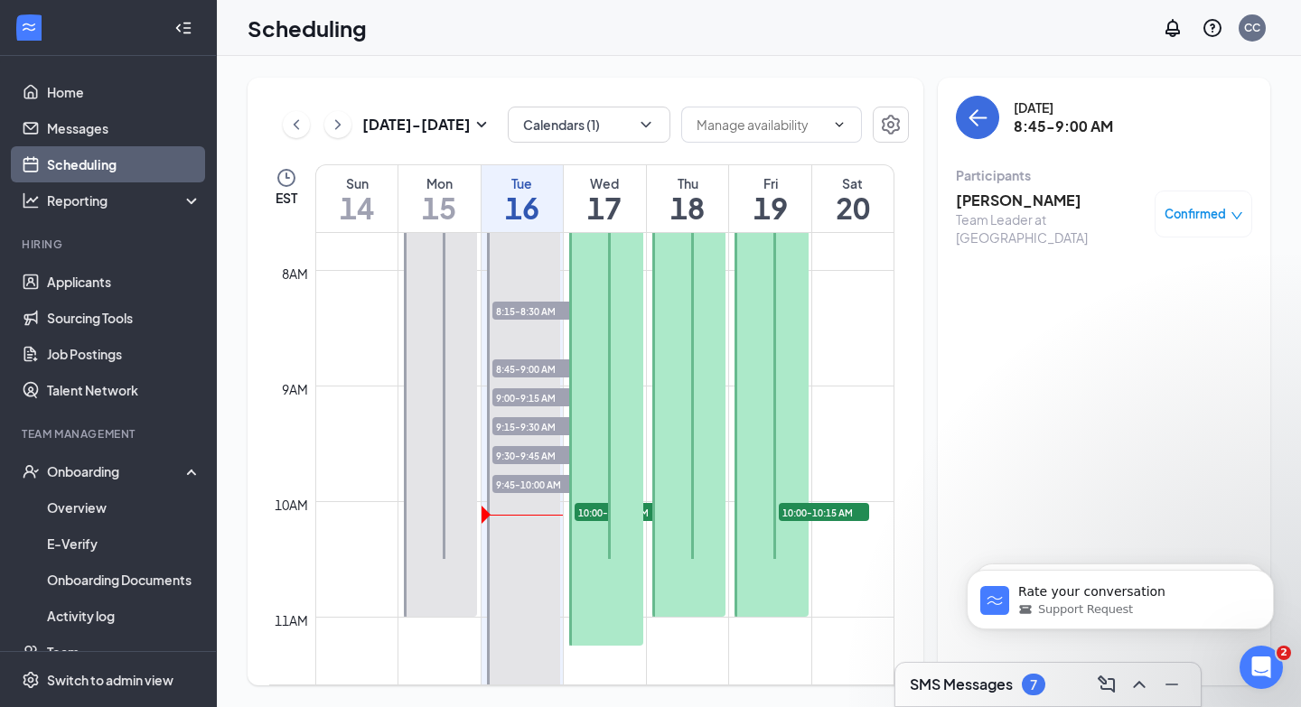
click at [1017, 199] on h3 "[PERSON_NAME]" at bounding box center [1051, 201] width 190 height 20
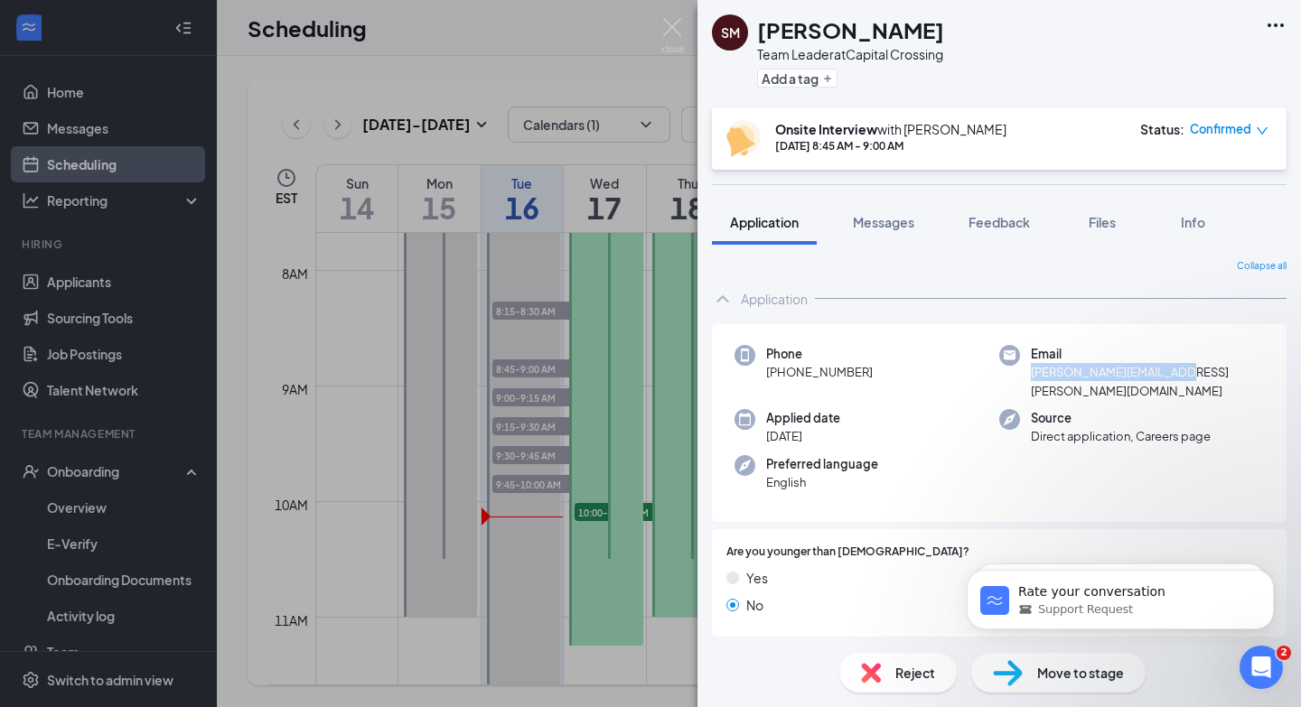
drag, startPoint x: 1020, startPoint y: 375, endPoint x: 1212, endPoint y: 378, distance: 192.4
click at [1212, 378] on div "Email [PERSON_NAME][EMAIL_ADDRESS][PERSON_NAME][DOMAIN_NAME]" at bounding box center [1131, 372] width 265 height 55
click at [420, 296] on div "SM [PERSON_NAME] Team Leader at [GEOGRAPHIC_DATA] Add a tag Onsite Interview wi…" at bounding box center [650, 353] width 1301 height 707
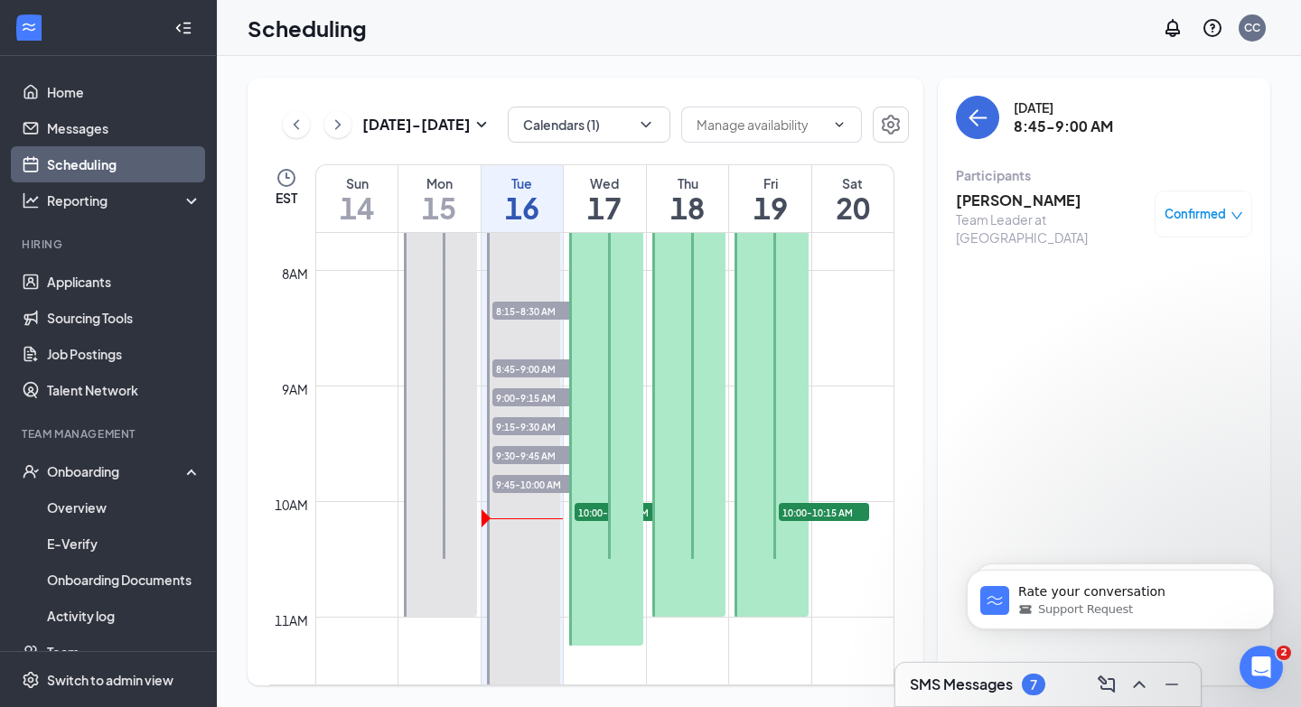
click at [1018, 209] on h3 "[PERSON_NAME]" at bounding box center [1051, 201] width 190 height 20
click at [1014, 196] on div "SM [PERSON_NAME] Team Leader at [GEOGRAPHIC_DATA] Add a tag Onsite Interview wi…" at bounding box center [650, 353] width 1301 height 707
click at [1030, 194] on h3 "[PERSON_NAME]" at bounding box center [1051, 201] width 190 height 20
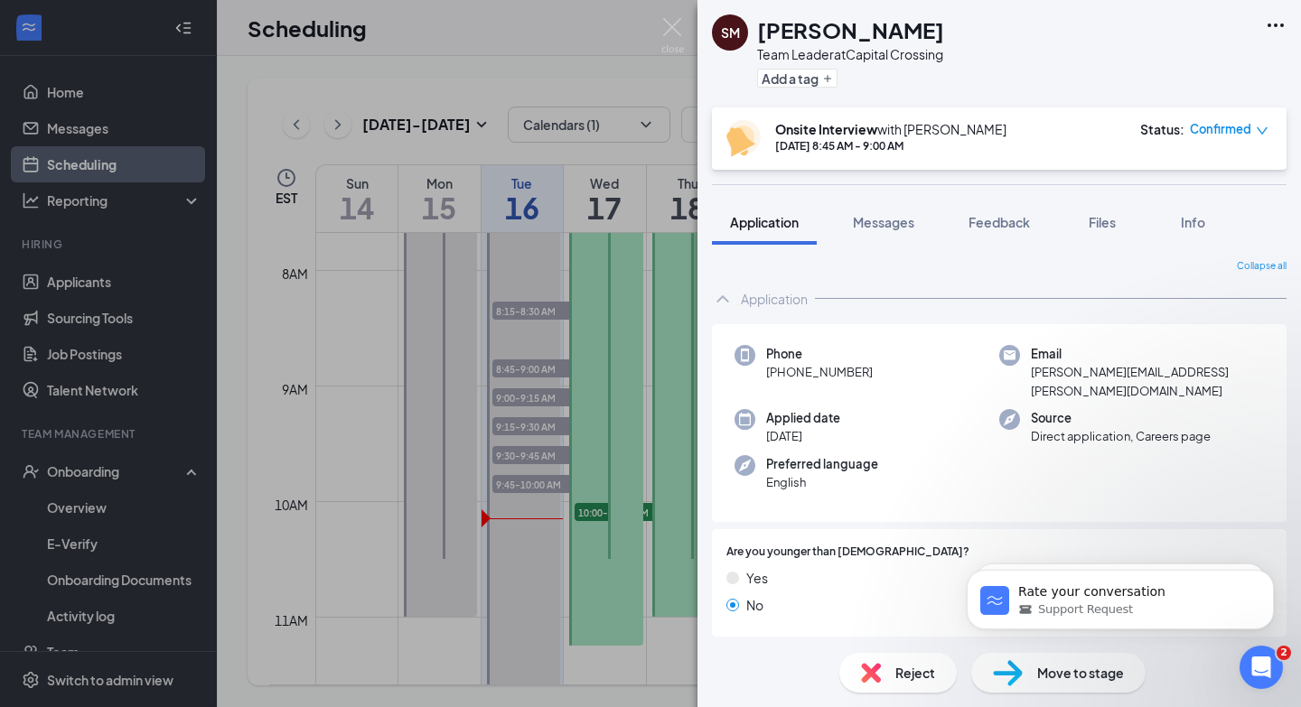
click at [867, 375] on div "Phone [PHONE_NUMBER]" at bounding box center [866, 372] width 265 height 55
drag, startPoint x: 867, startPoint y: 375, endPoint x: 734, endPoint y: 374, distance: 133.7
click at [734, 374] on div "Phone [PHONE_NUMBER]" at bounding box center [866, 372] width 265 height 55
click at [783, 360] on span "Phone" at bounding box center [819, 354] width 107 height 18
click at [787, 370] on span "[PHONE_NUMBER]" at bounding box center [819, 372] width 107 height 18
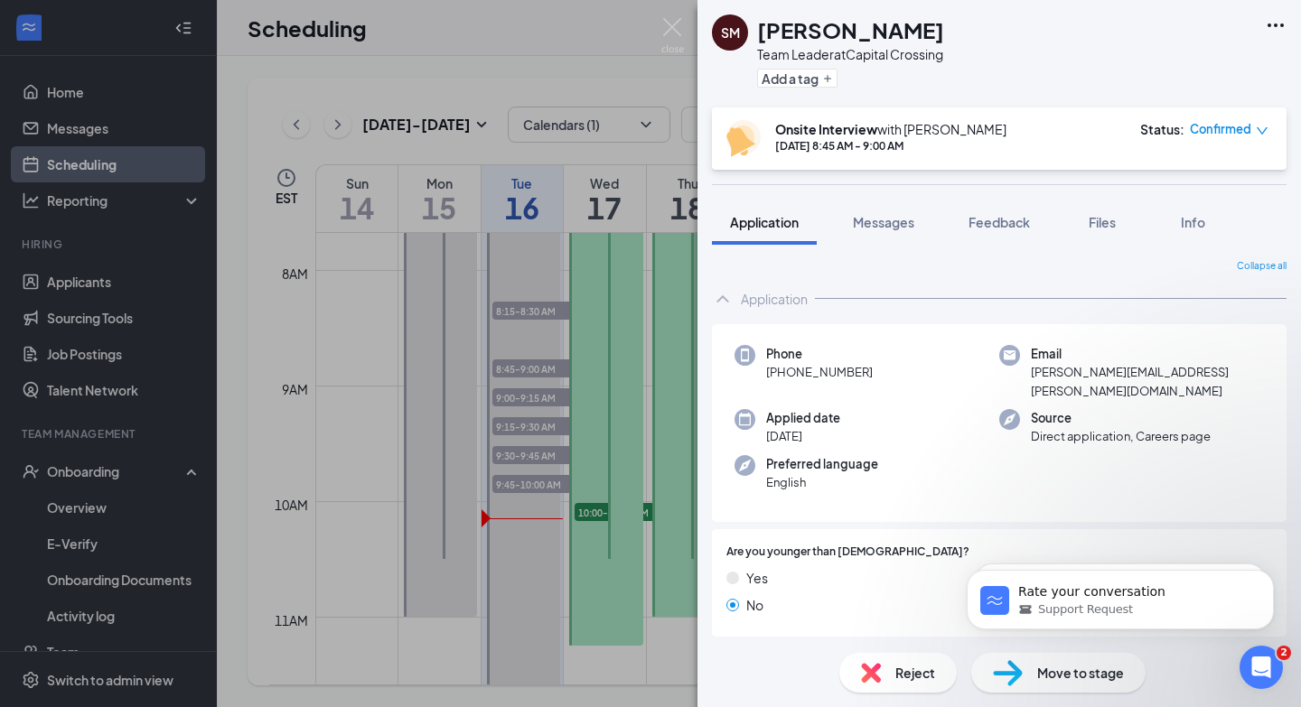
click at [846, 373] on span "[PHONE_NUMBER]" at bounding box center [819, 372] width 107 height 18
